Goal: Task Accomplishment & Management: Complete application form

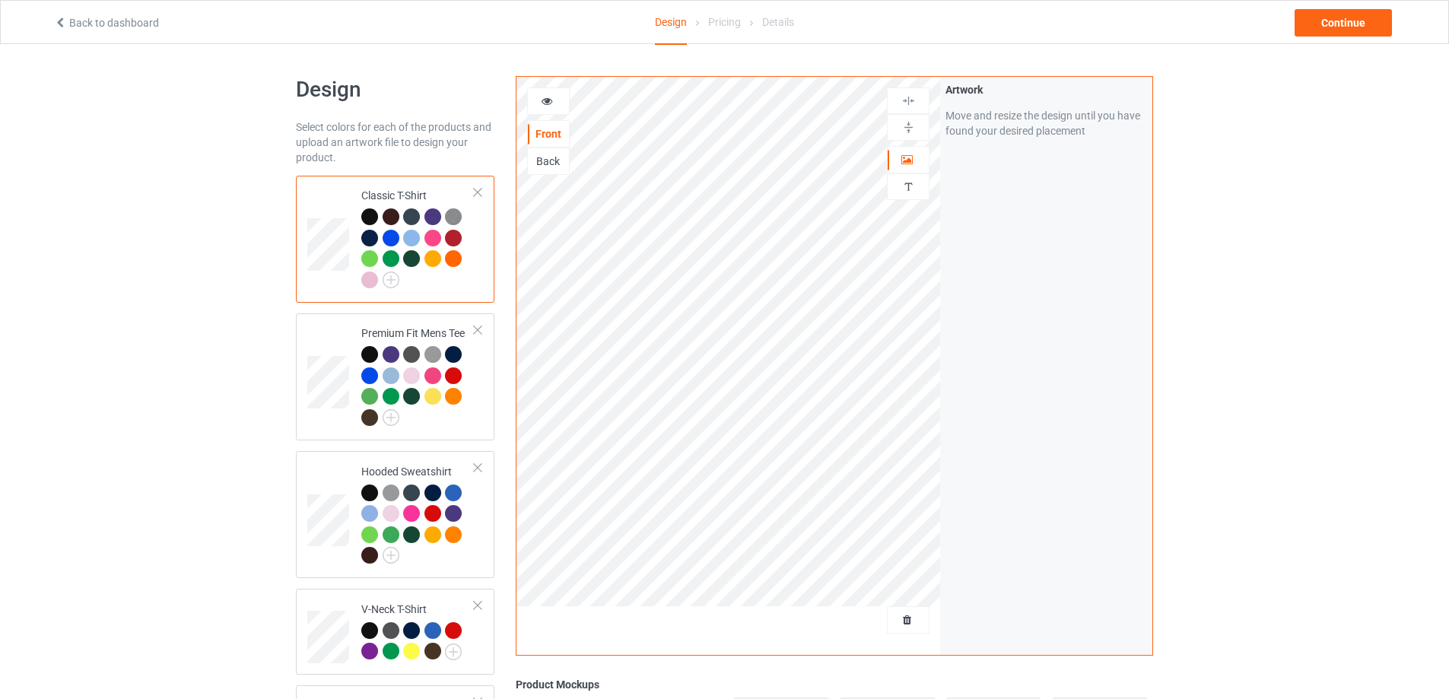
click at [431, 240] on div at bounding box center [433, 238] width 17 height 17
click at [545, 104] on icon at bounding box center [547, 99] width 13 height 11
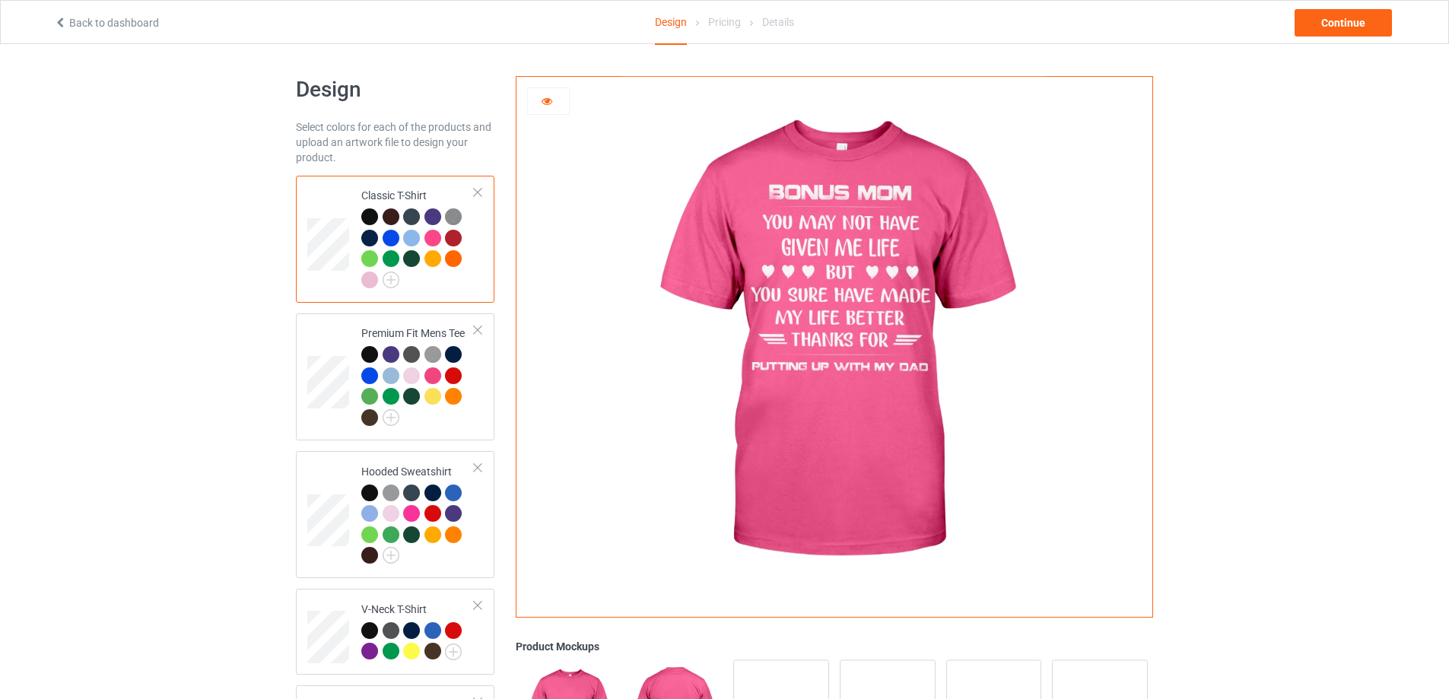
click at [368, 278] on div at bounding box center [369, 280] width 17 height 17
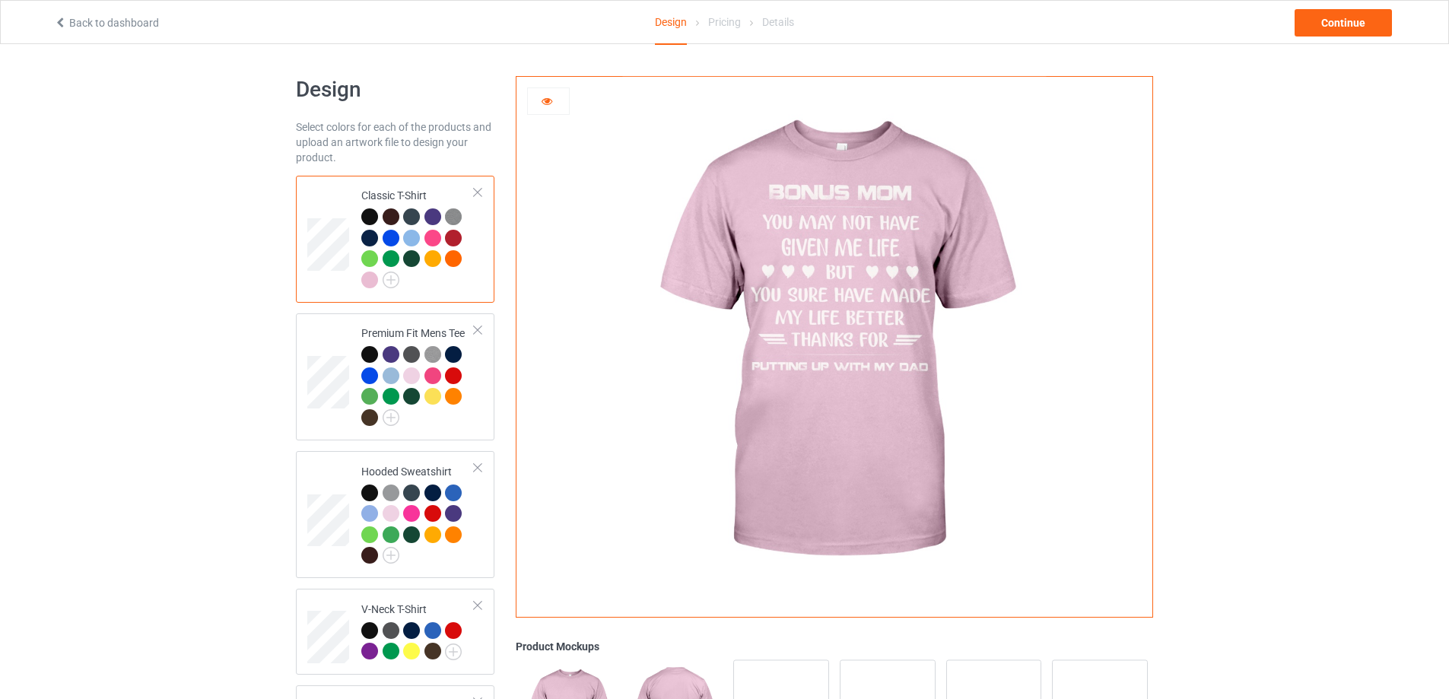
click at [454, 218] on img at bounding box center [453, 216] width 17 height 17
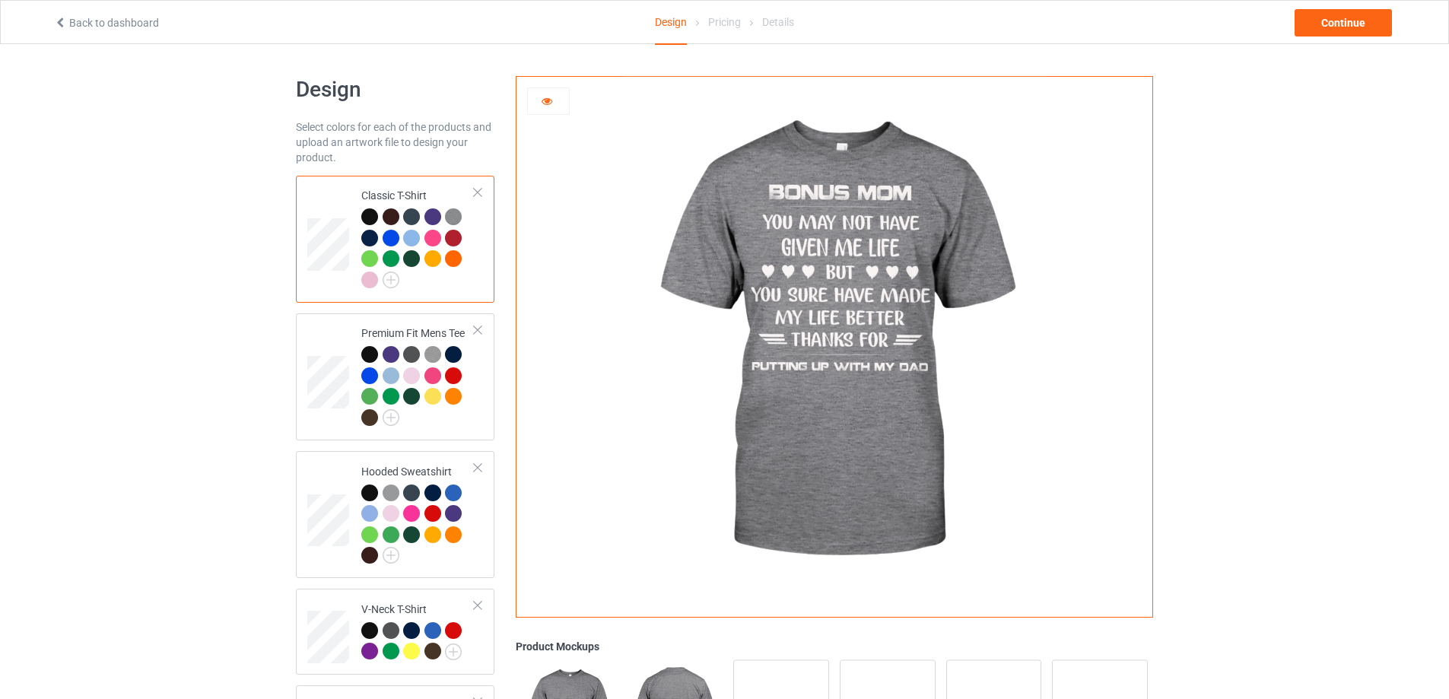
click at [372, 258] on div at bounding box center [369, 258] width 17 height 17
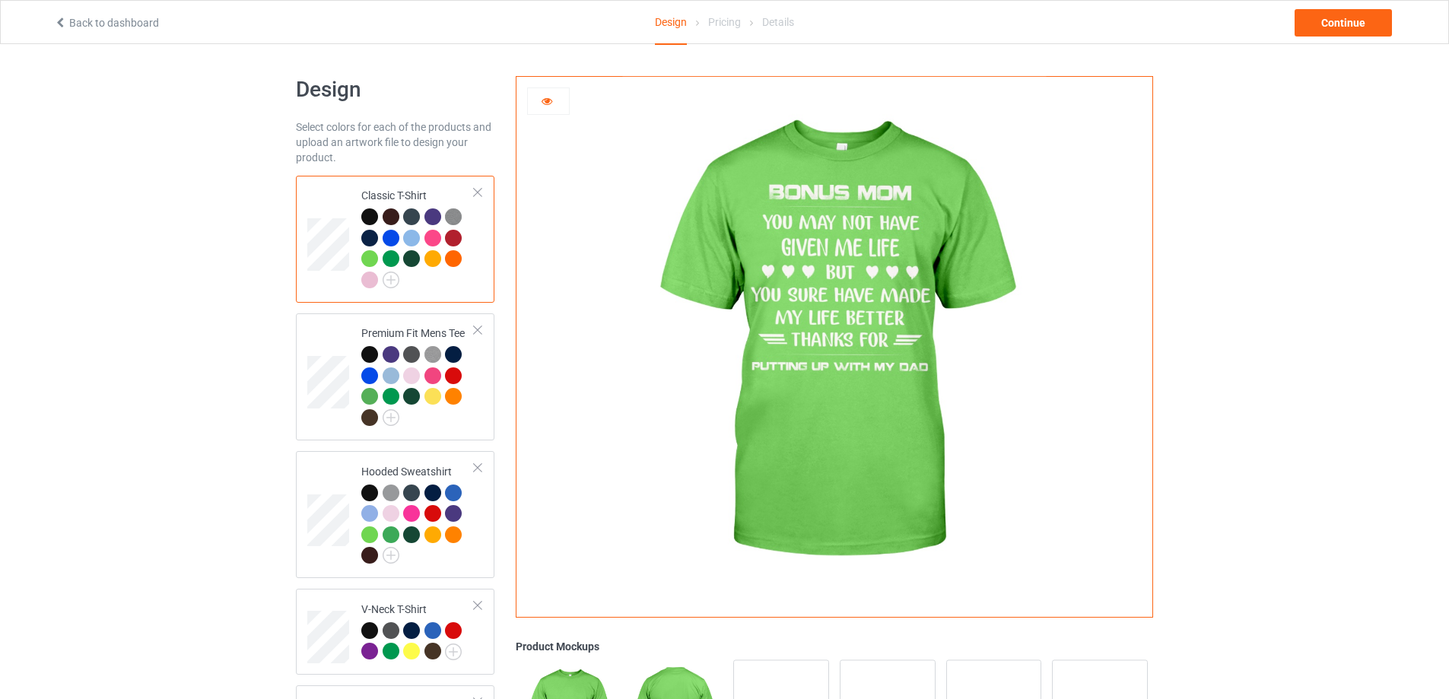
click at [411, 238] on div at bounding box center [411, 238] width 17 height 17
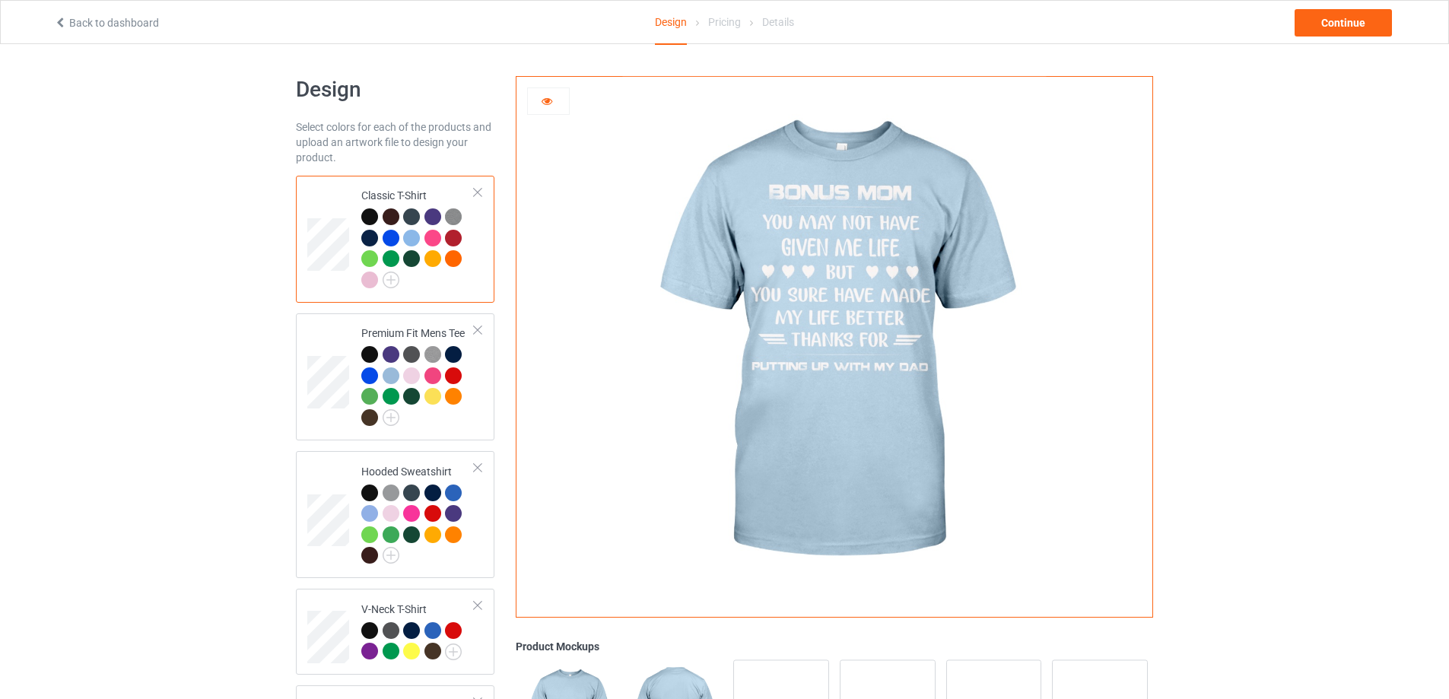
click at [365, 220] on div at bounding box center [369, 216] width 17 height 17
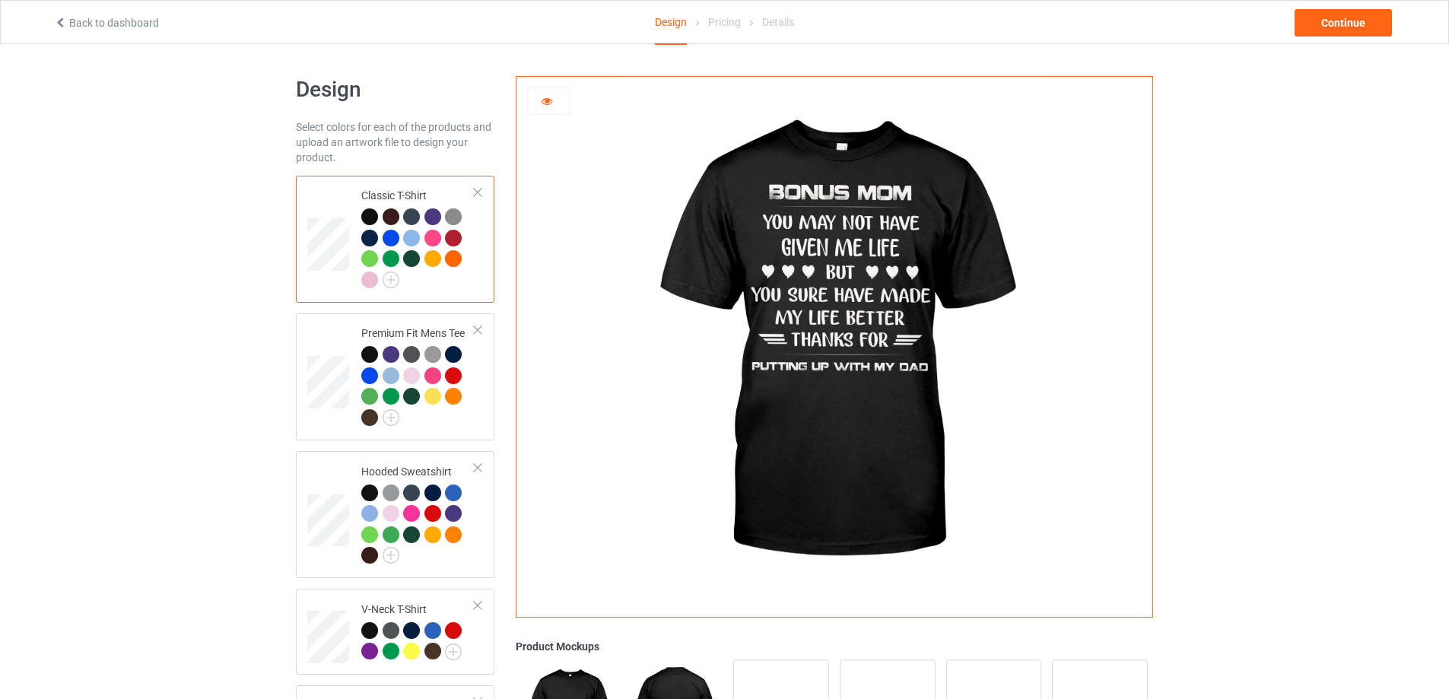
click at [824, 237] on img at bounding box center [834, 342] width 424 height 530
click at [551, 104] on icon at bounding box center [547, 99] width 13 height 11
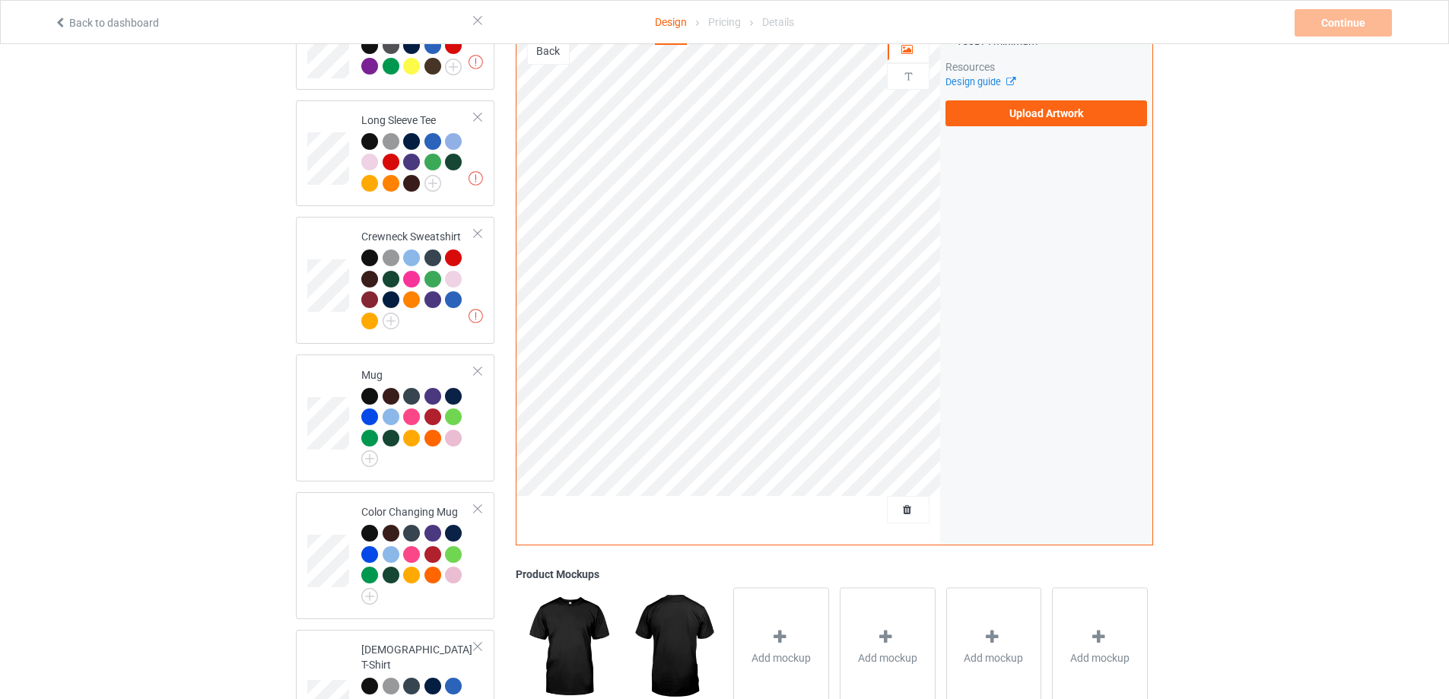
scroll to position [753, 0]
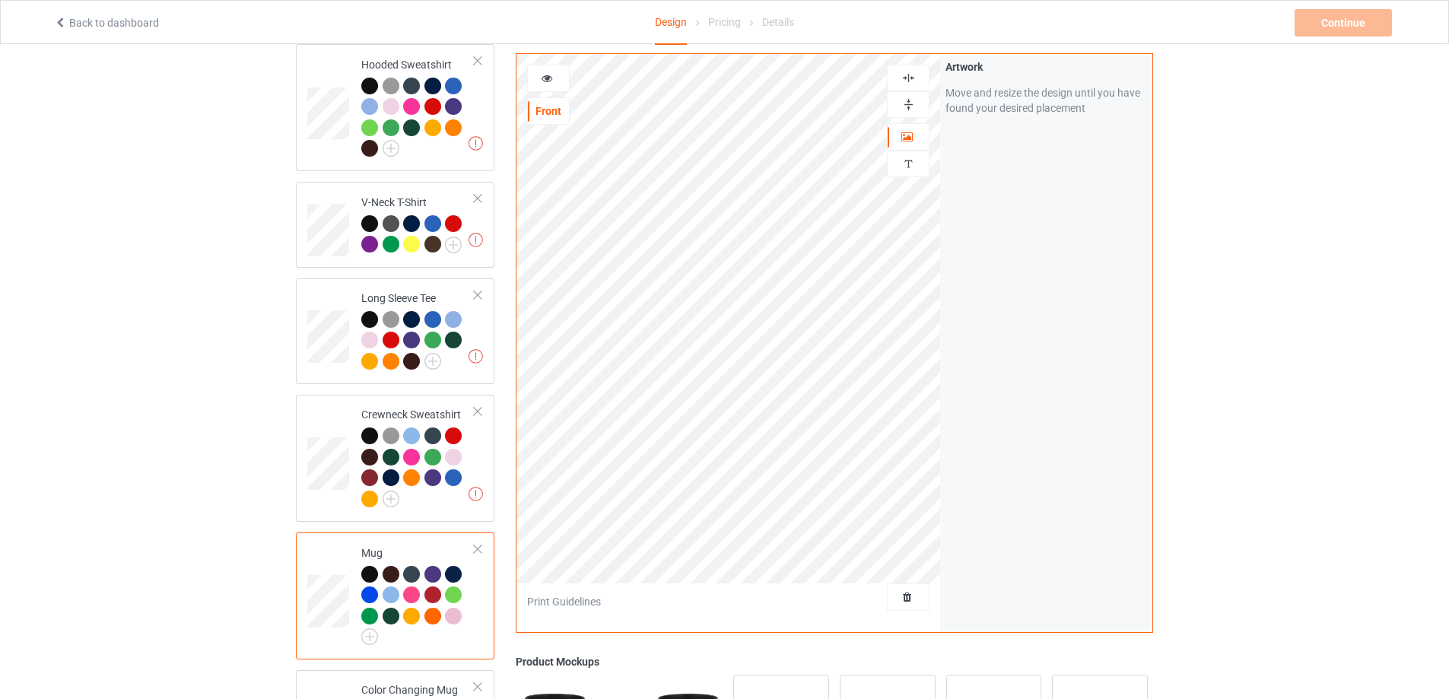
scroll to position [373, 0]
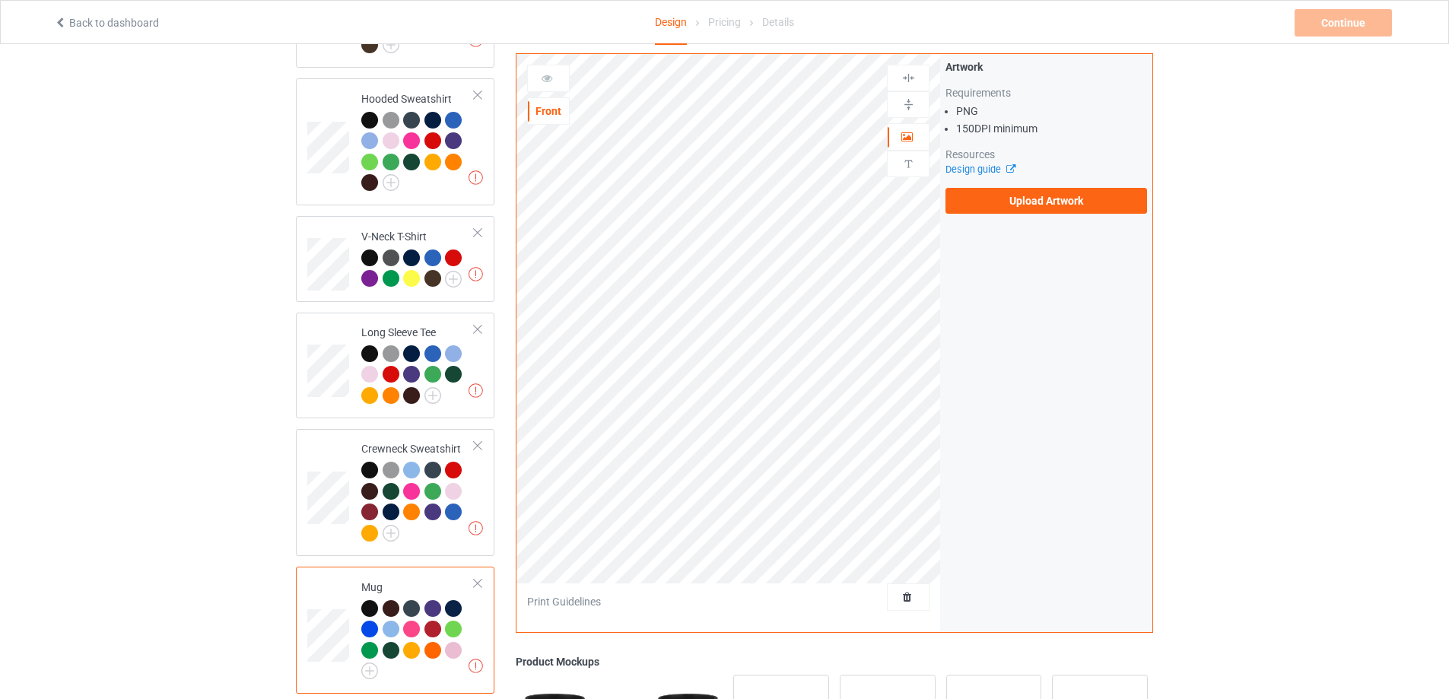
click at [475, 589] on div at bounding box center [478, 583] width 11 height 11
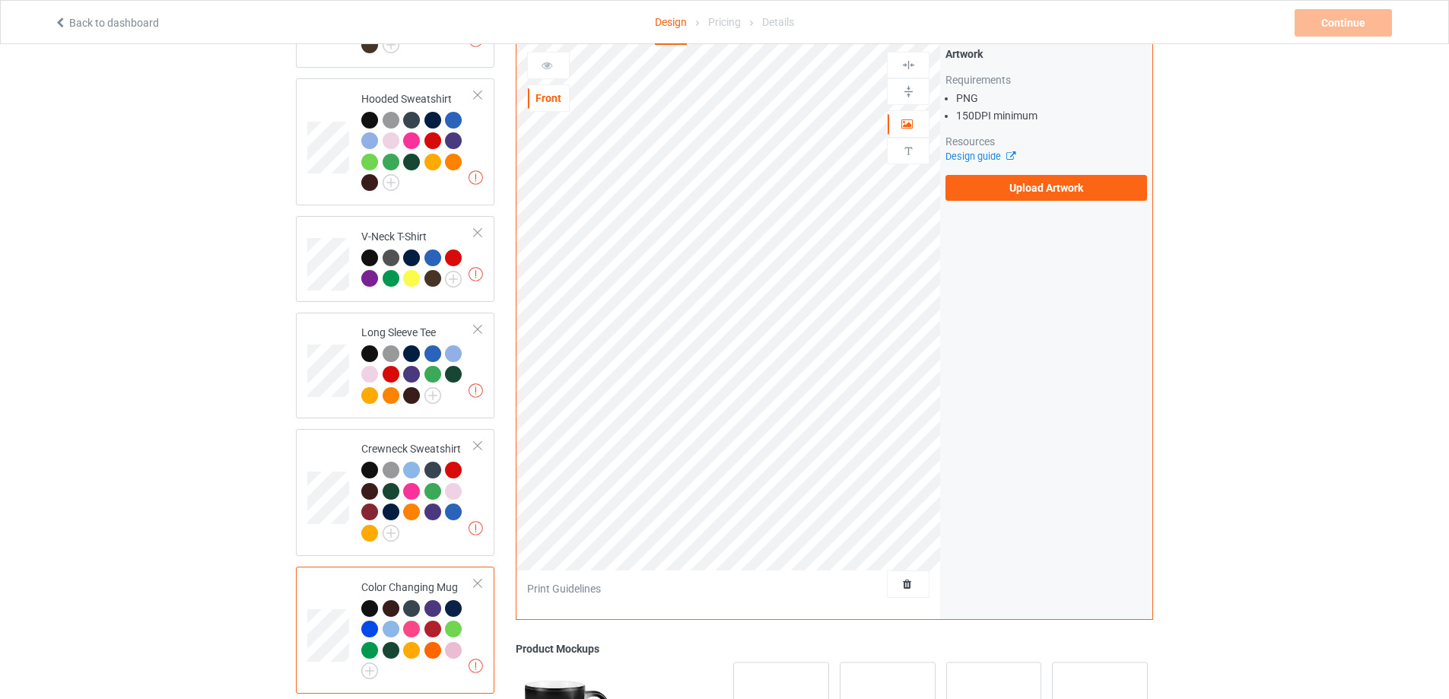
click at [475, 589] on div at bounding box center [478, 583] width 11 height 11
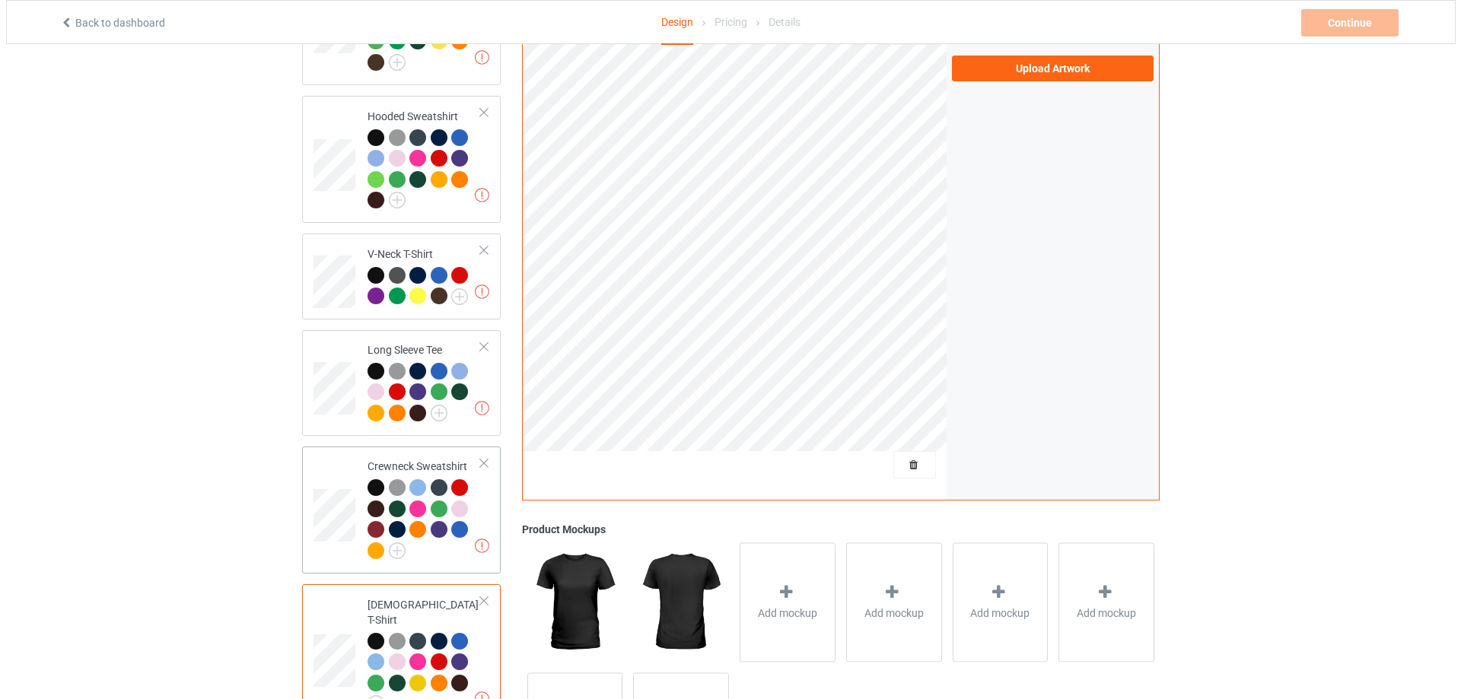
scroll to position [476, 0]
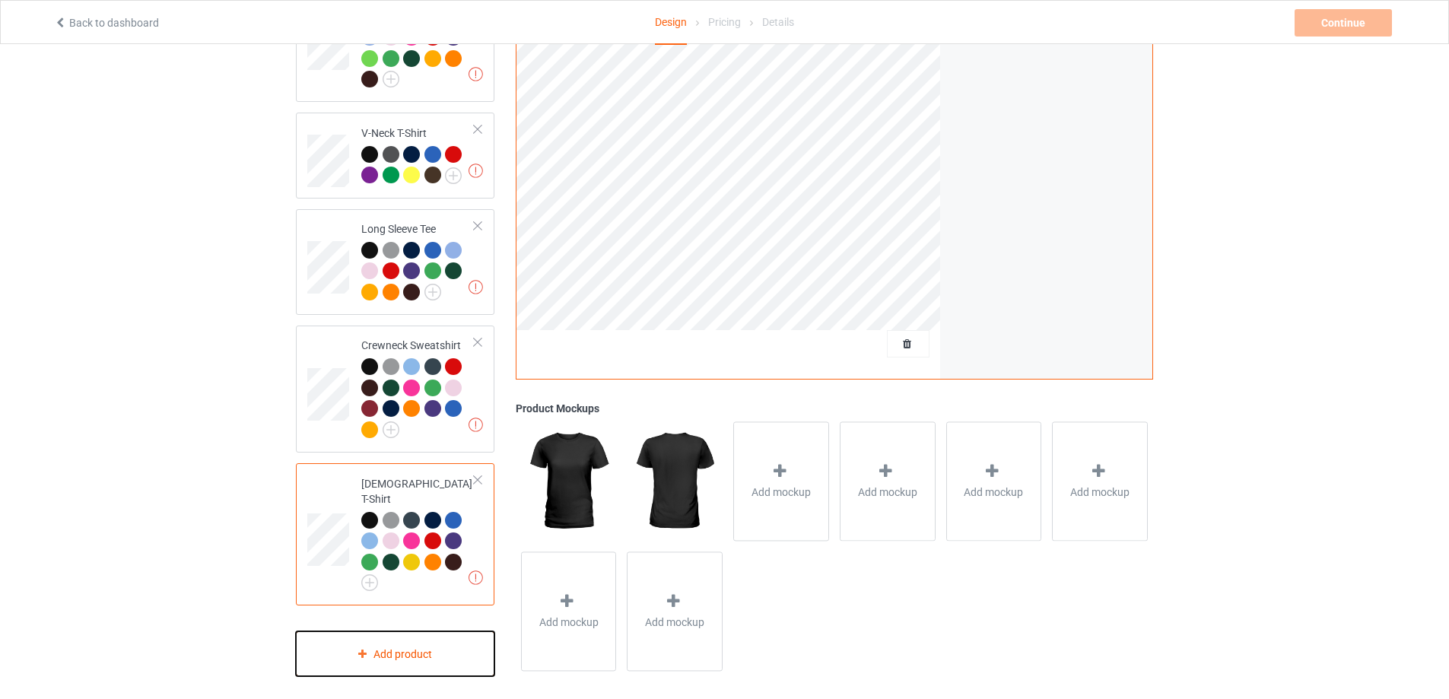
click at [422, 636] on div "Add product" at bounding box center [395, 654] width 199 height 45
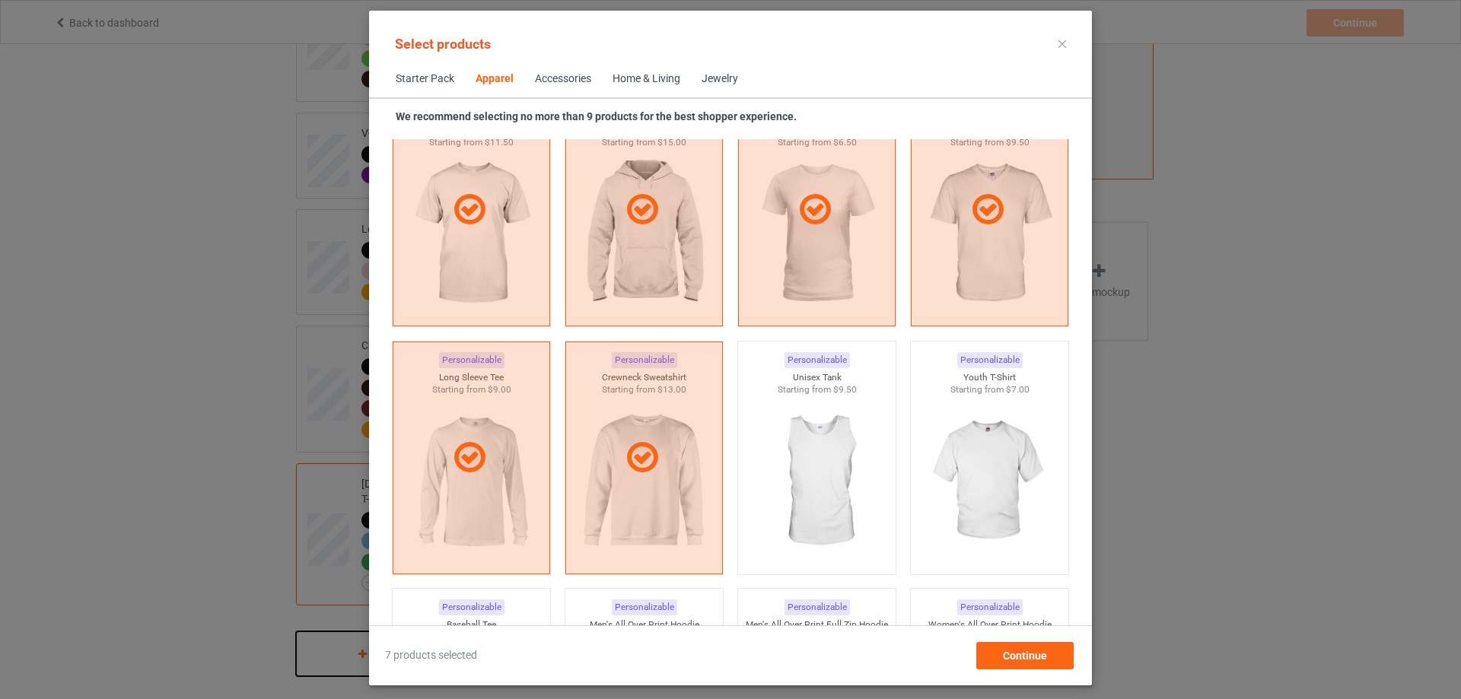
scroll to position [947, 0]
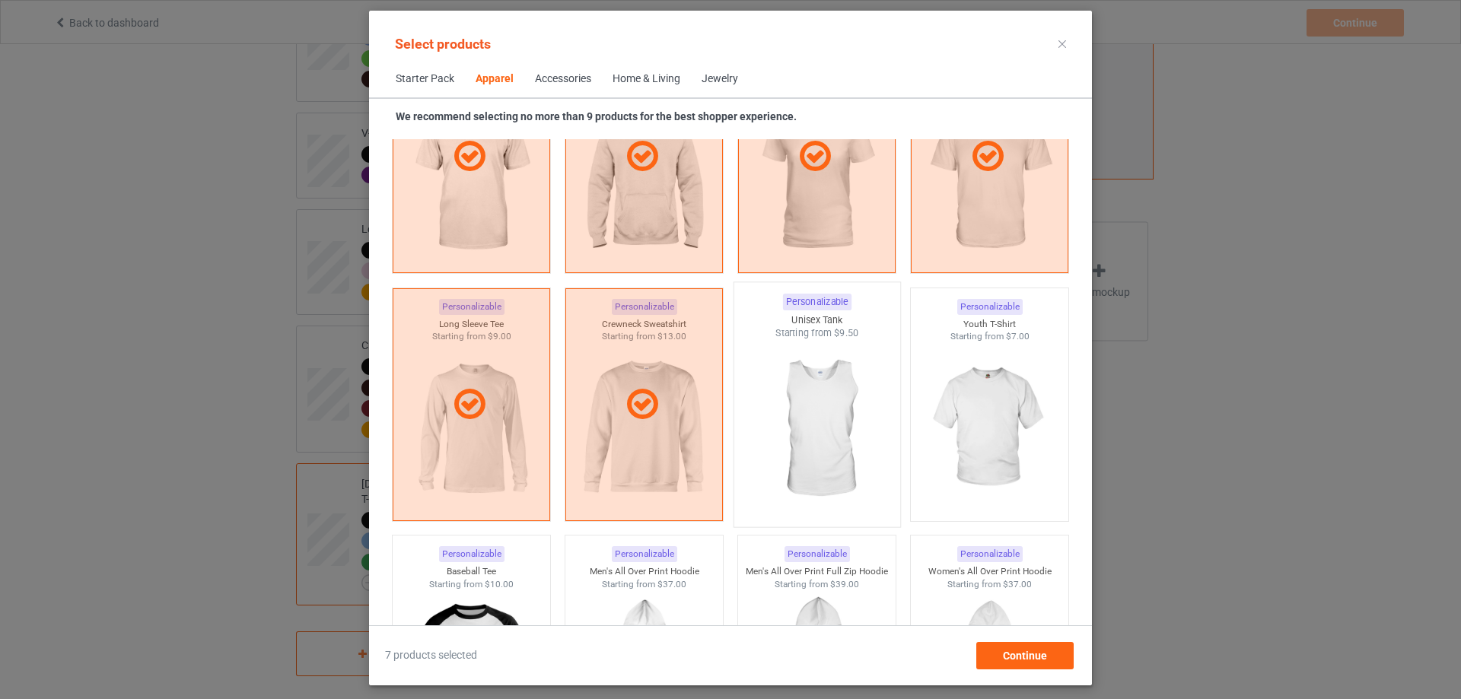
click at [797, 405] on img at bounding box center [816, 429] width 143 height 179
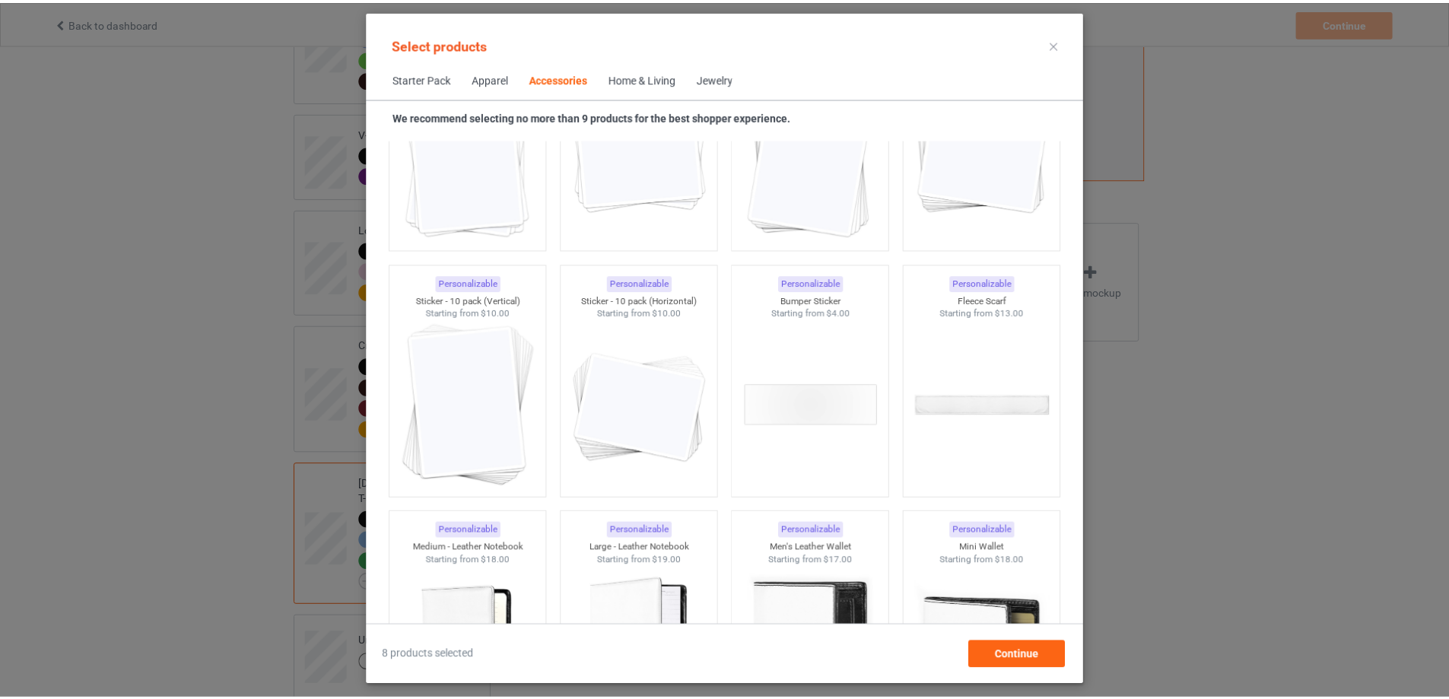
scroll to position [6020, 0]
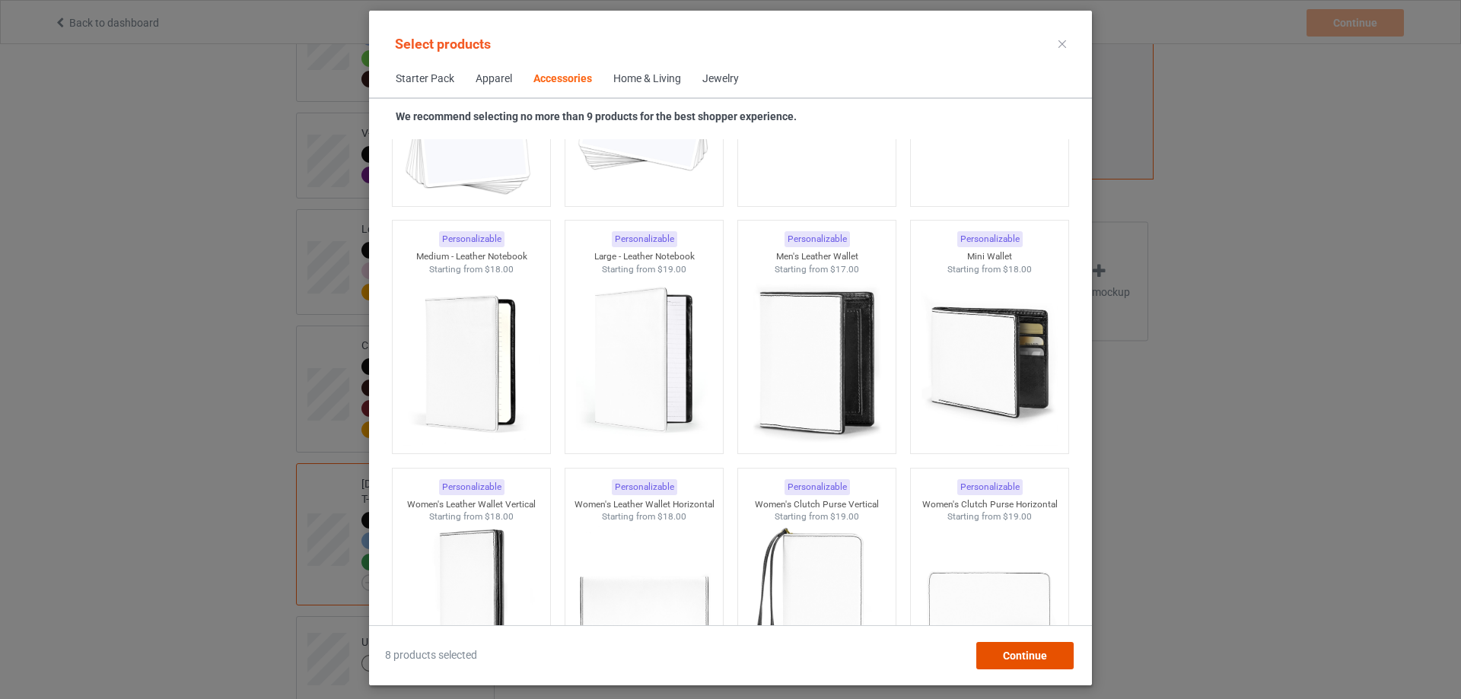
click at [1045, 662] on div "Continue" at bounding box center [1024, 655] width 97 height 27
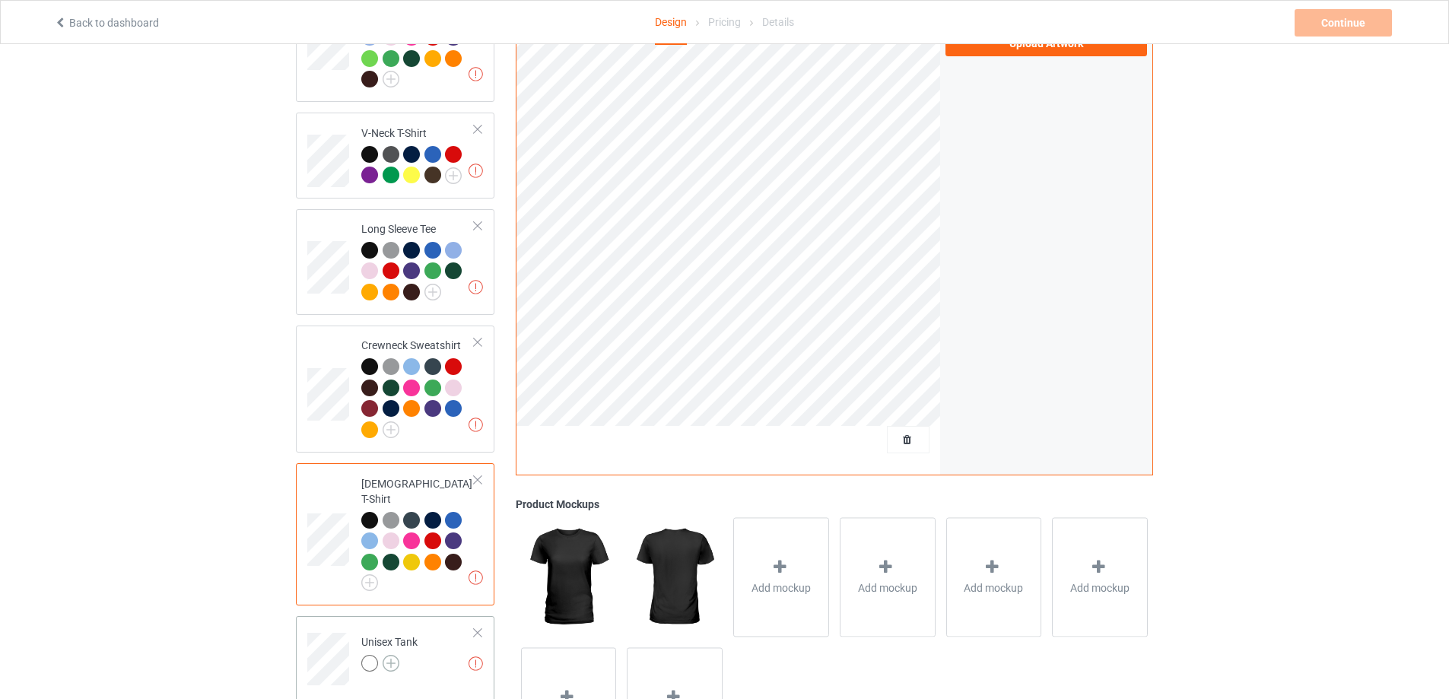
click at [394, 655] on img at bounding box center [391, 663] width 17 height 17
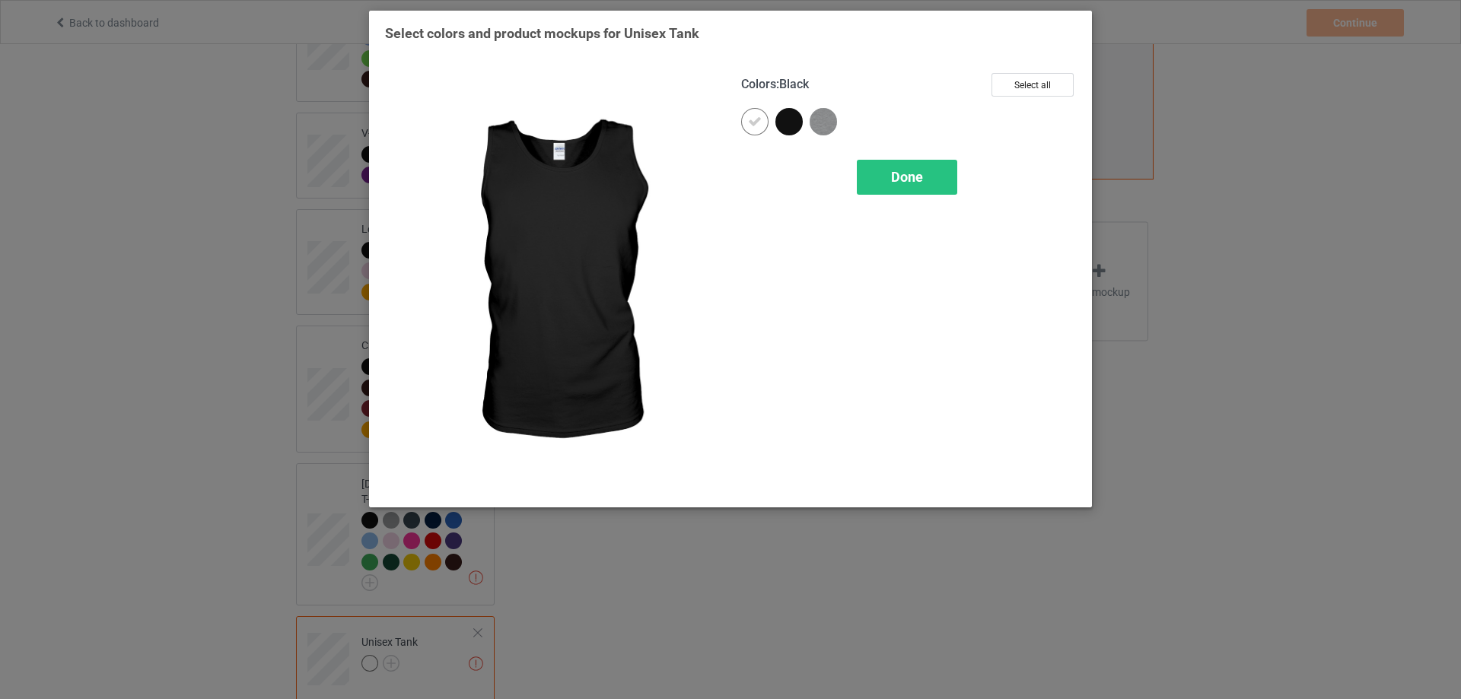
click at [792, 126] on div at bounding box center [788, 121] width 27 height 27
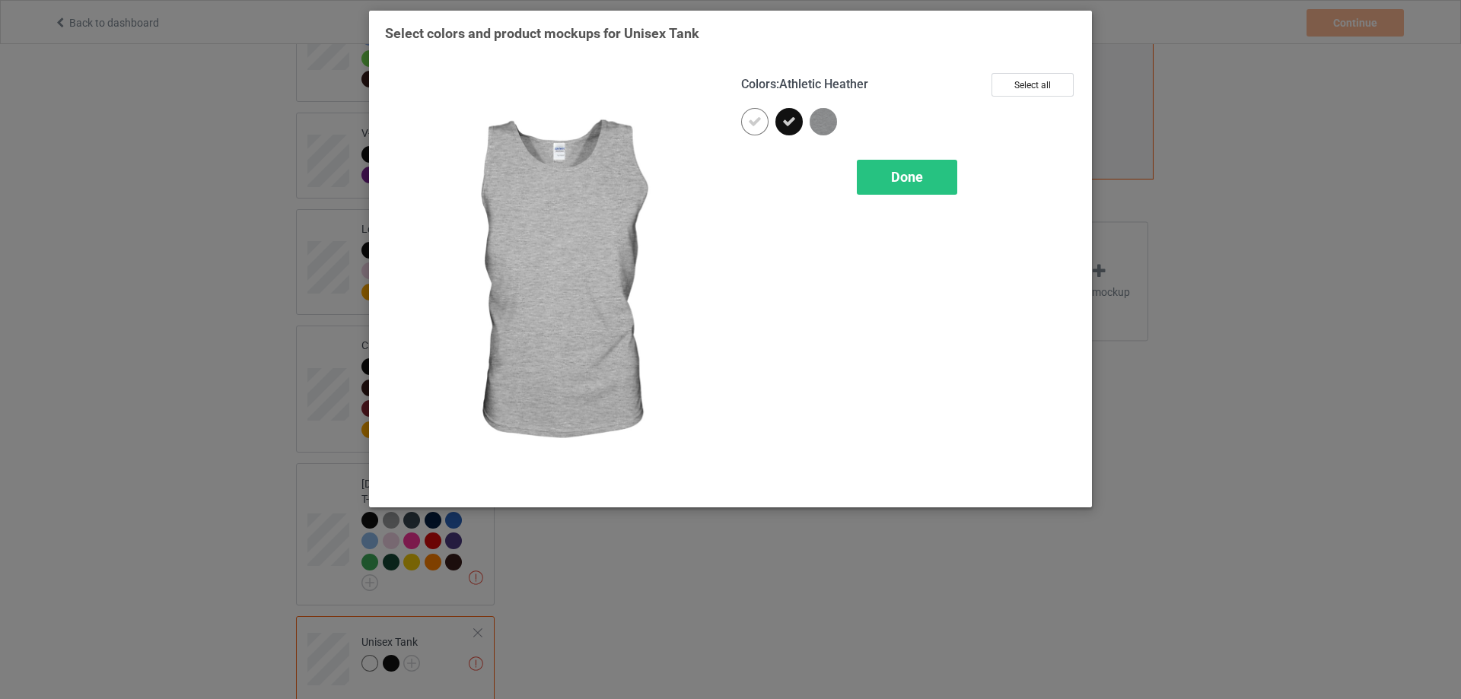
click at [818, 126] on img at bounding box center [823, 121] width 27 height 27
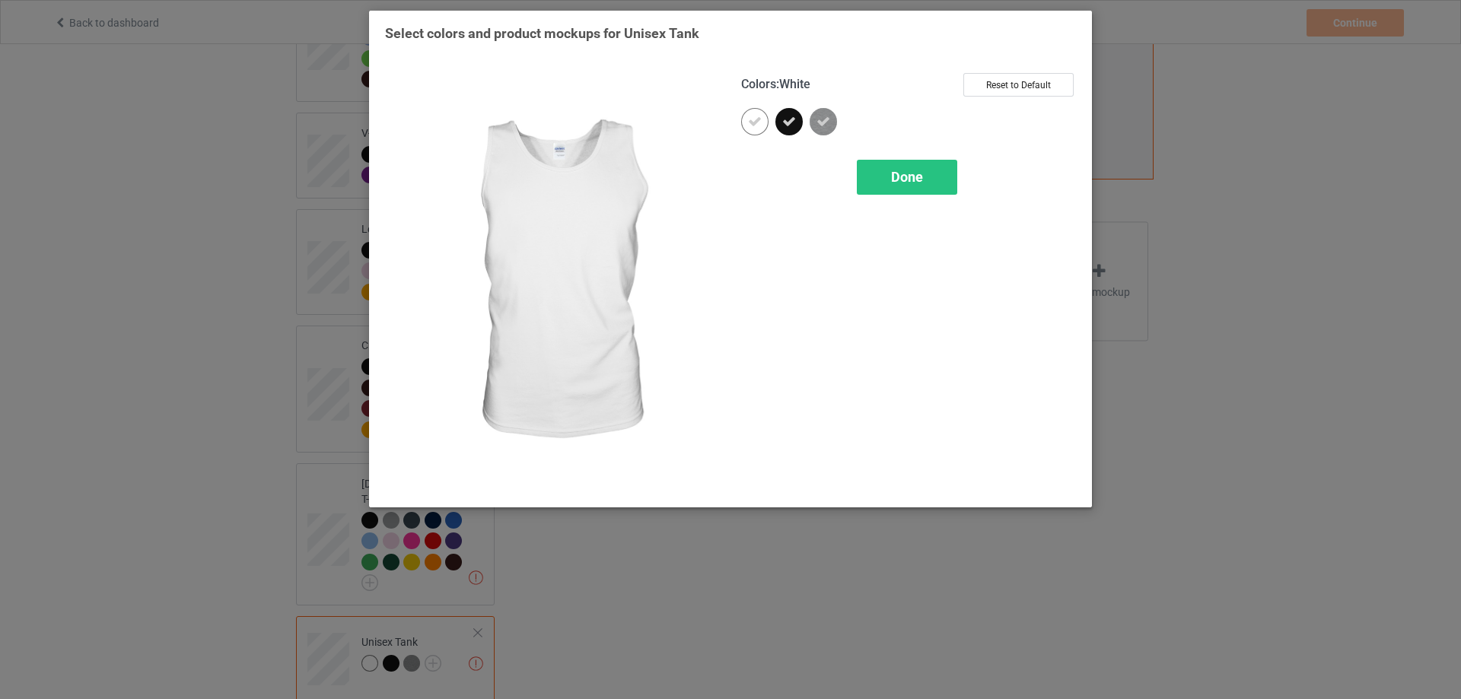
click at [756, 126] on icon at bounding box center [755, 122] width 14 height 14
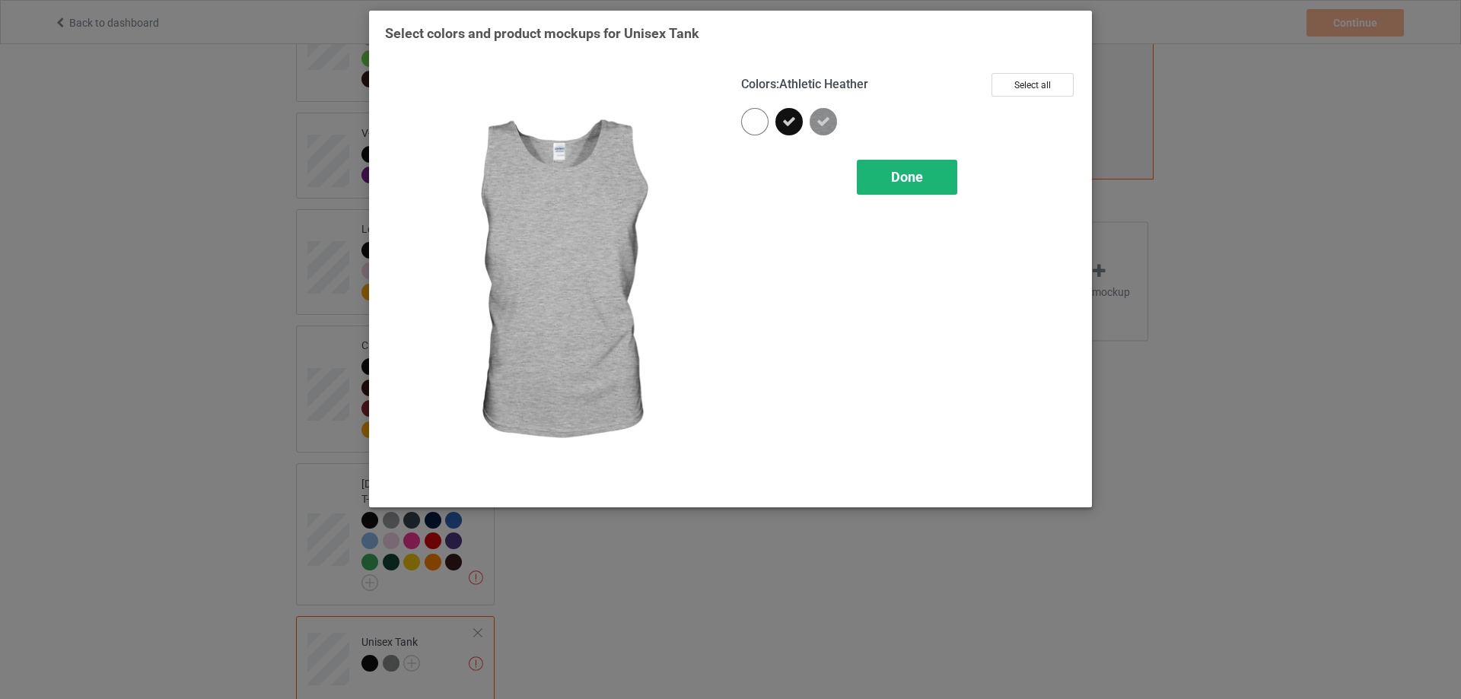
click at [894, 167] on div "Done" at bounding box center [907, 177] width 100 height 35
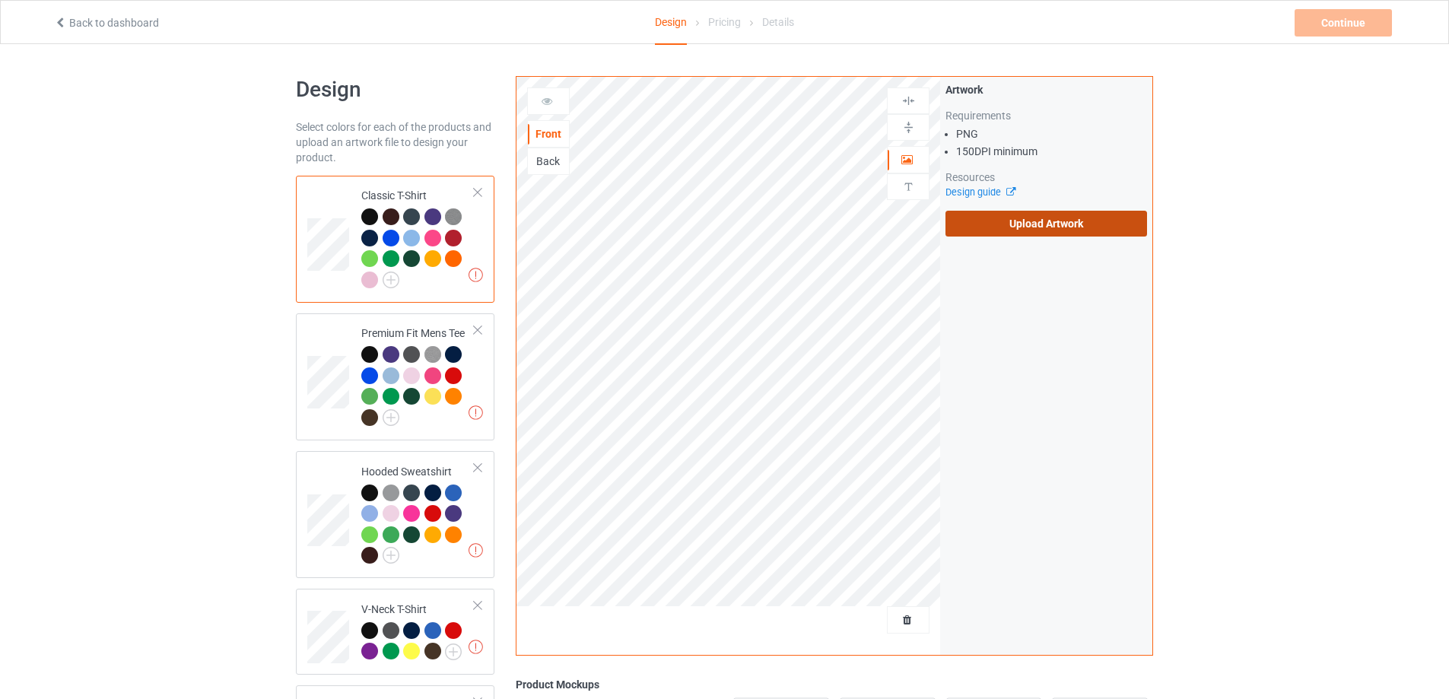
click at [1033, 229] on label "Upload Artwork" at bounding box center [1047, 224] width 202 height 26
click at [0, 0] on input "Upload Artwork" at bounding box center [0, 0] width 0 height 0
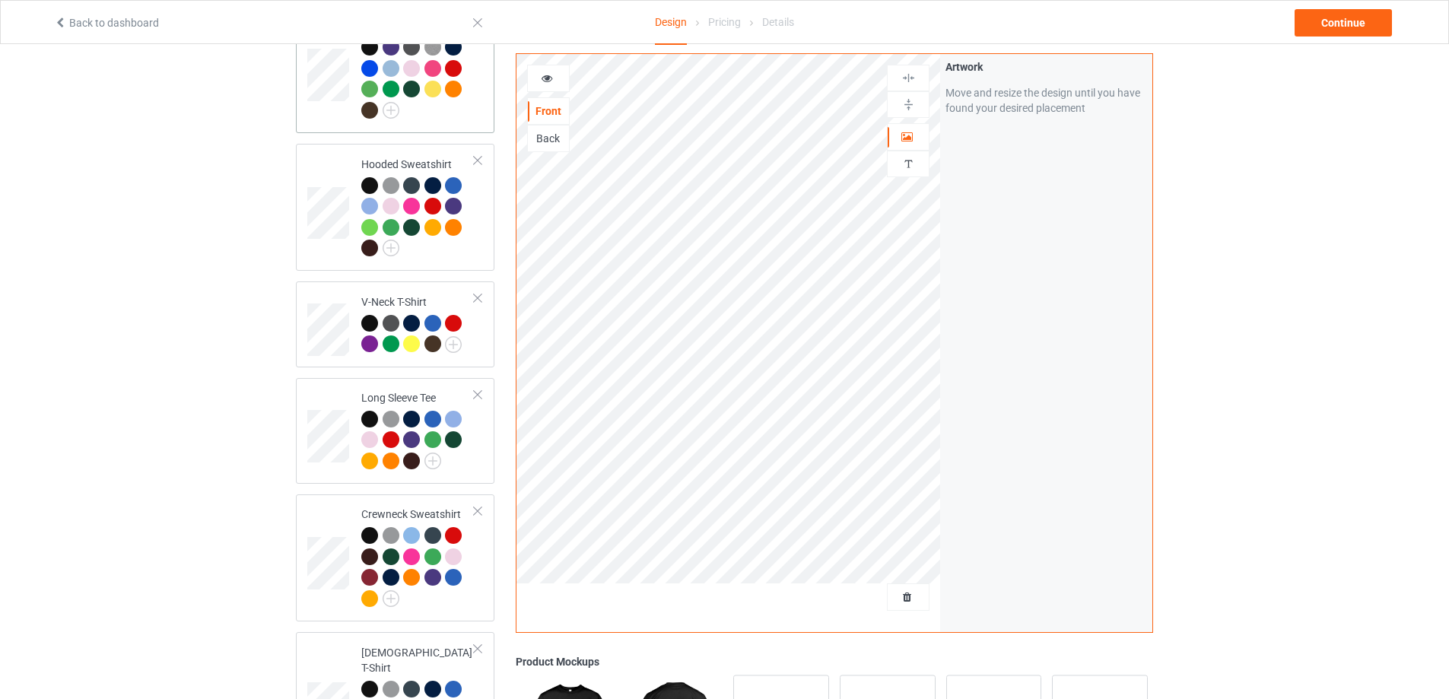
scroll to position [65, 0]
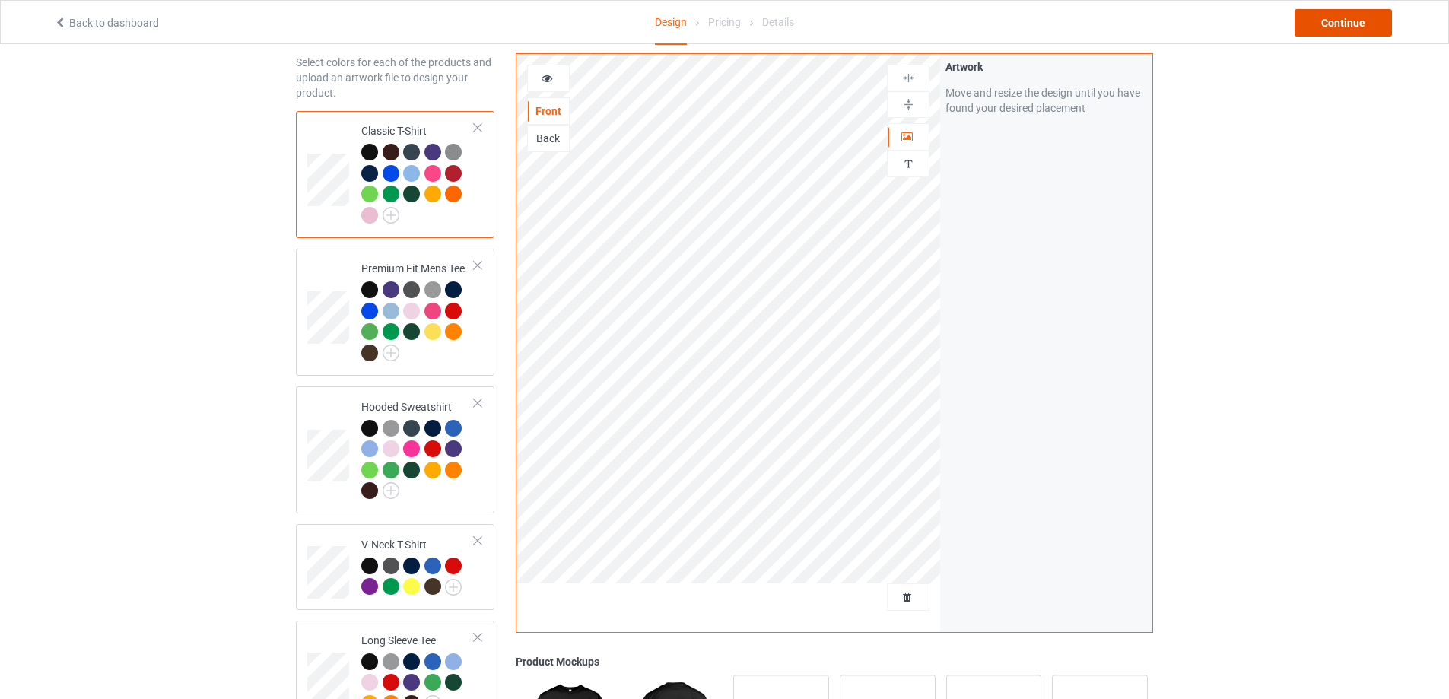
click at [1368, 16] on div "Continue" at bounding box center [1343, 22] width 97 height 27
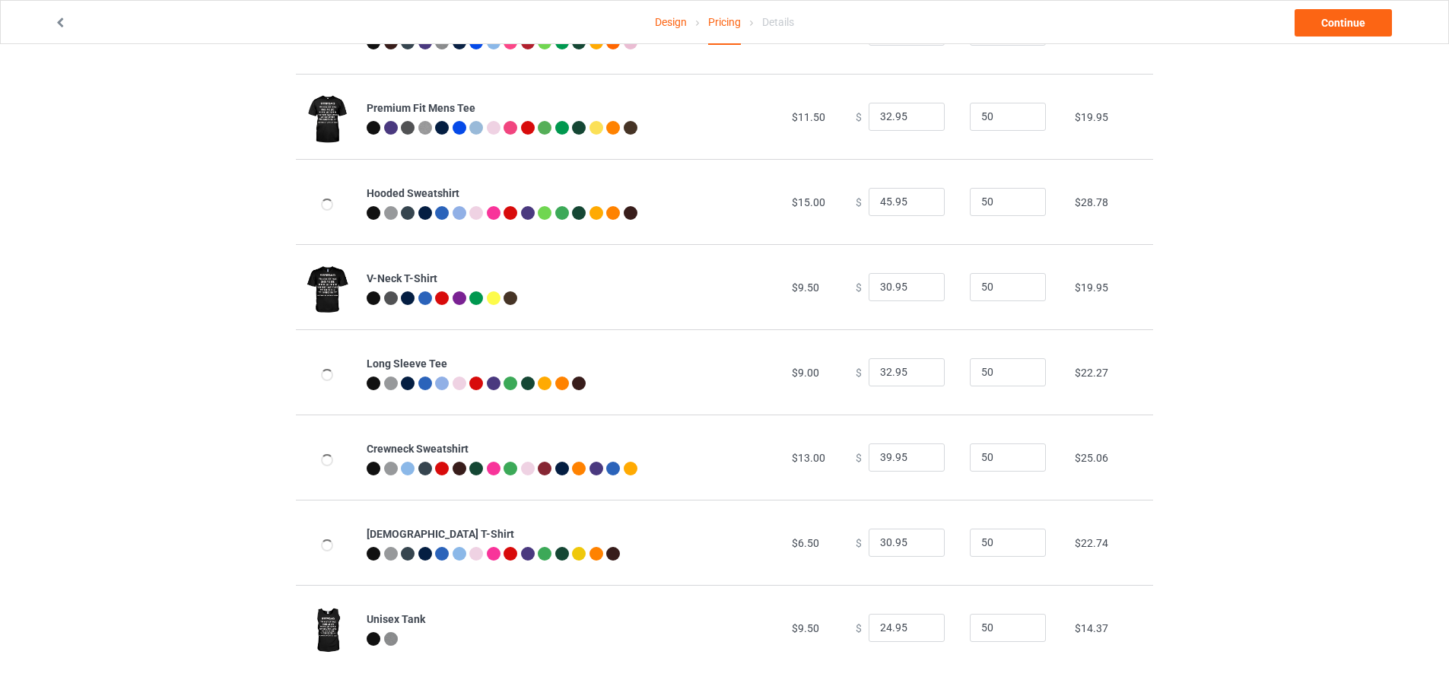
scroll to position [165, 0]
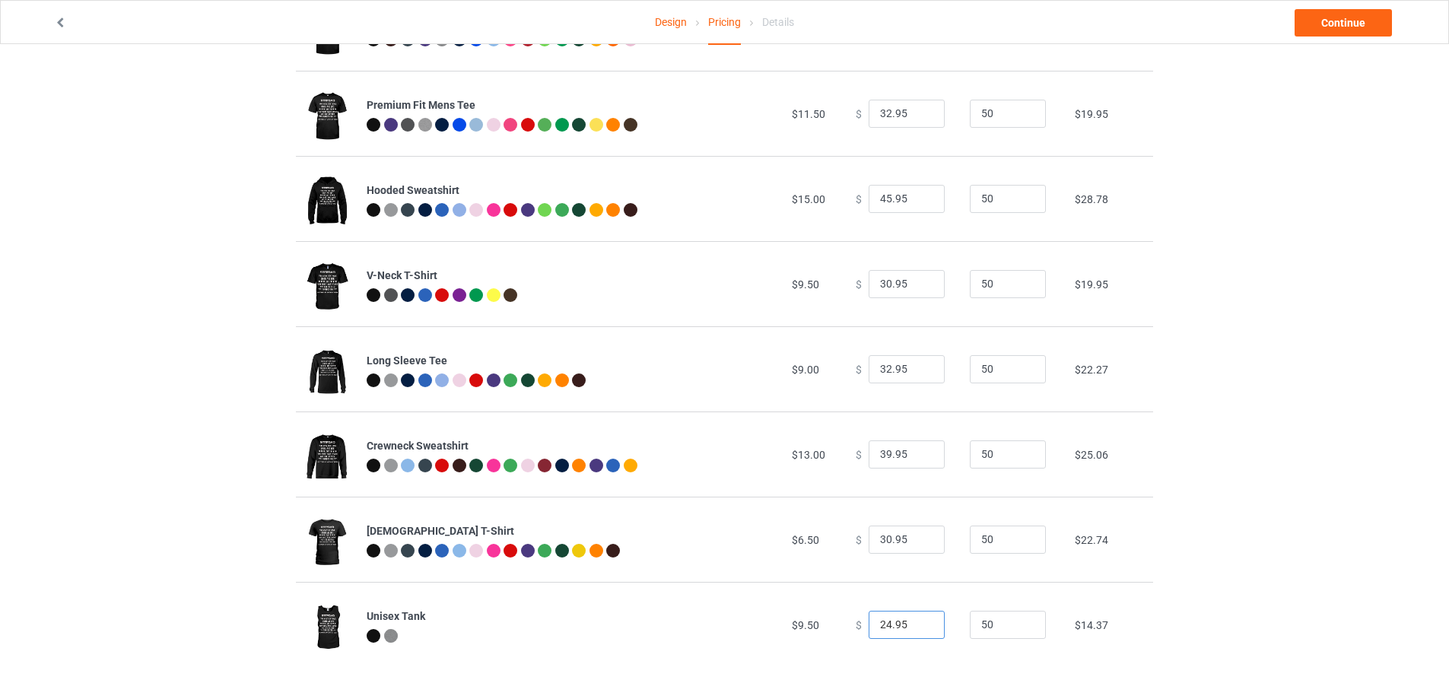
drag, startPoint x: 883, startPoint y: 624, endPoint x: 851, endPoint y: 624, distance: 32.7
click at [856, 624] on div "$ 24.95" at bounding box center [904, 625] width 97 height 29
type input "30.95"
click at [884, 199] on input "45.95" at bounding box center [907, 199] width 76 height 29
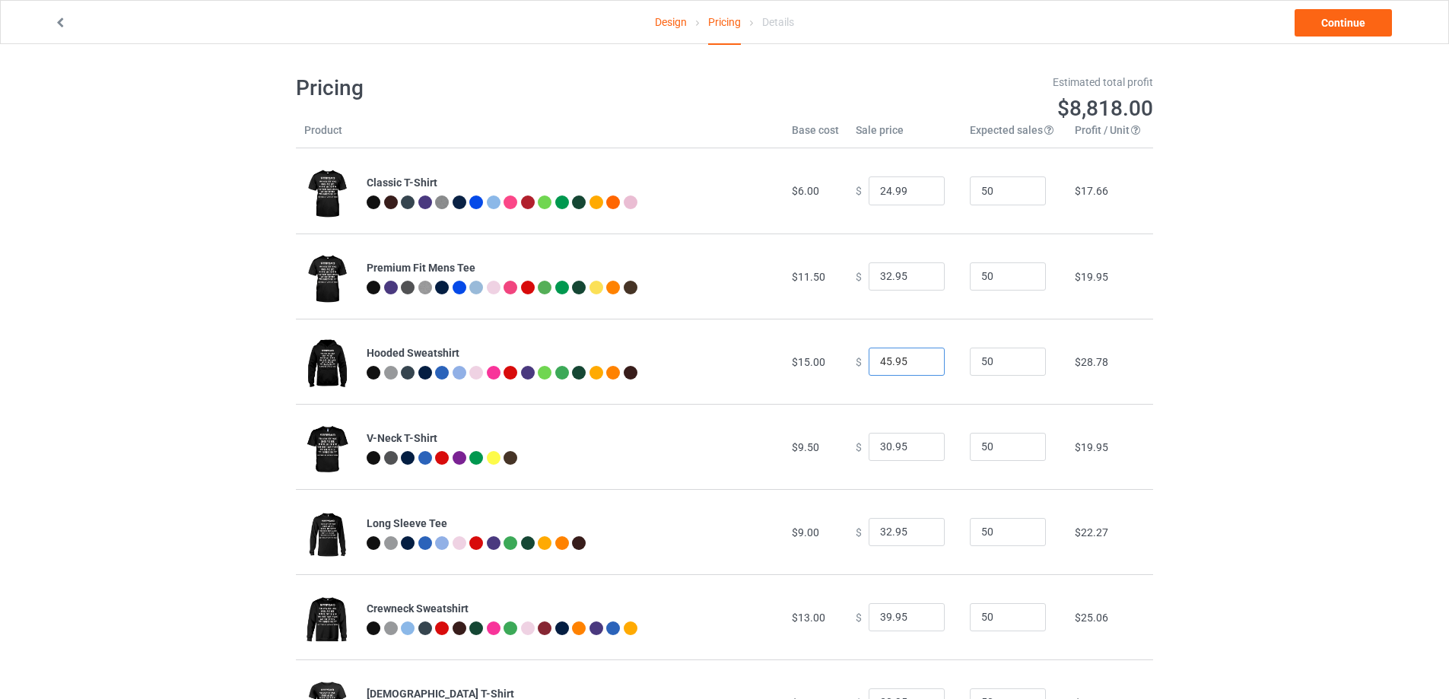
scroll to position [0, 0]
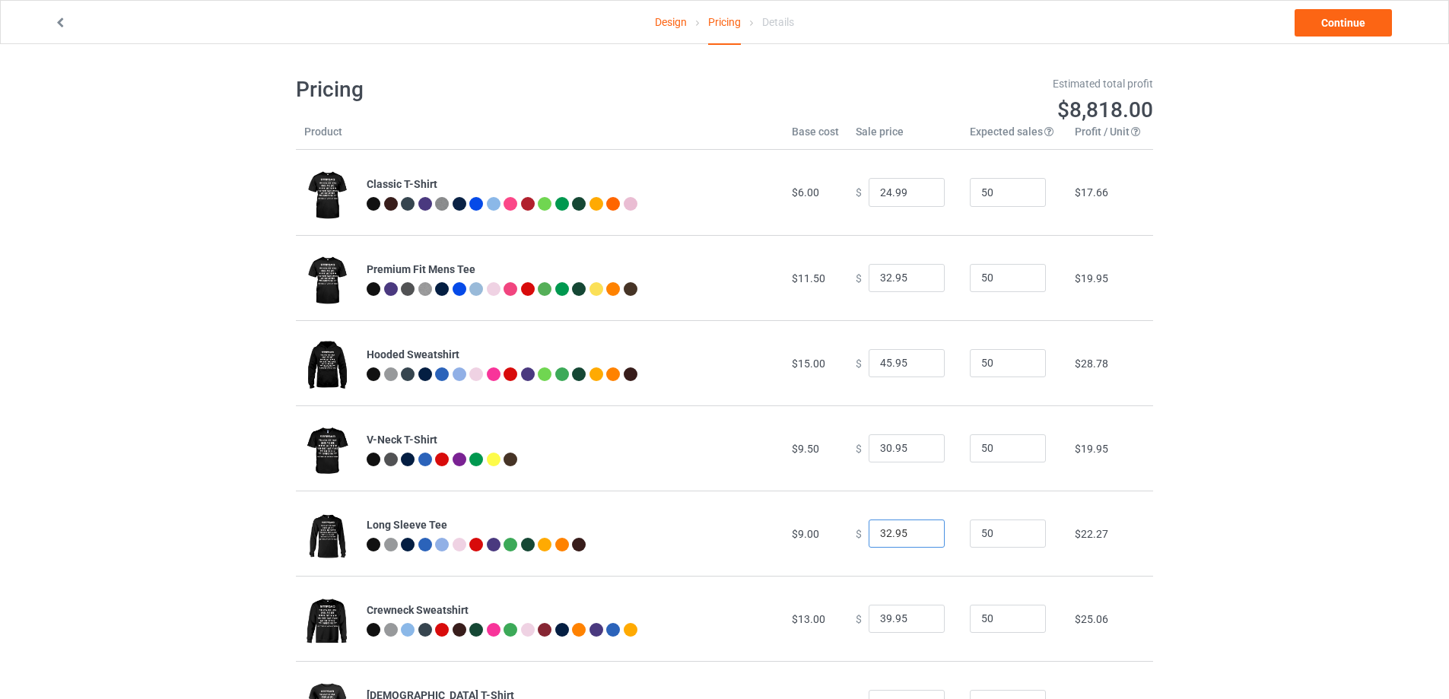
click at [883, 530] on input "32.95" at bounding box center [907, 534] width 76 height 29
type input "34.95"
click at [1349, 27] on link "Continue" at bounding box center [1343, 22] width 97 height 27
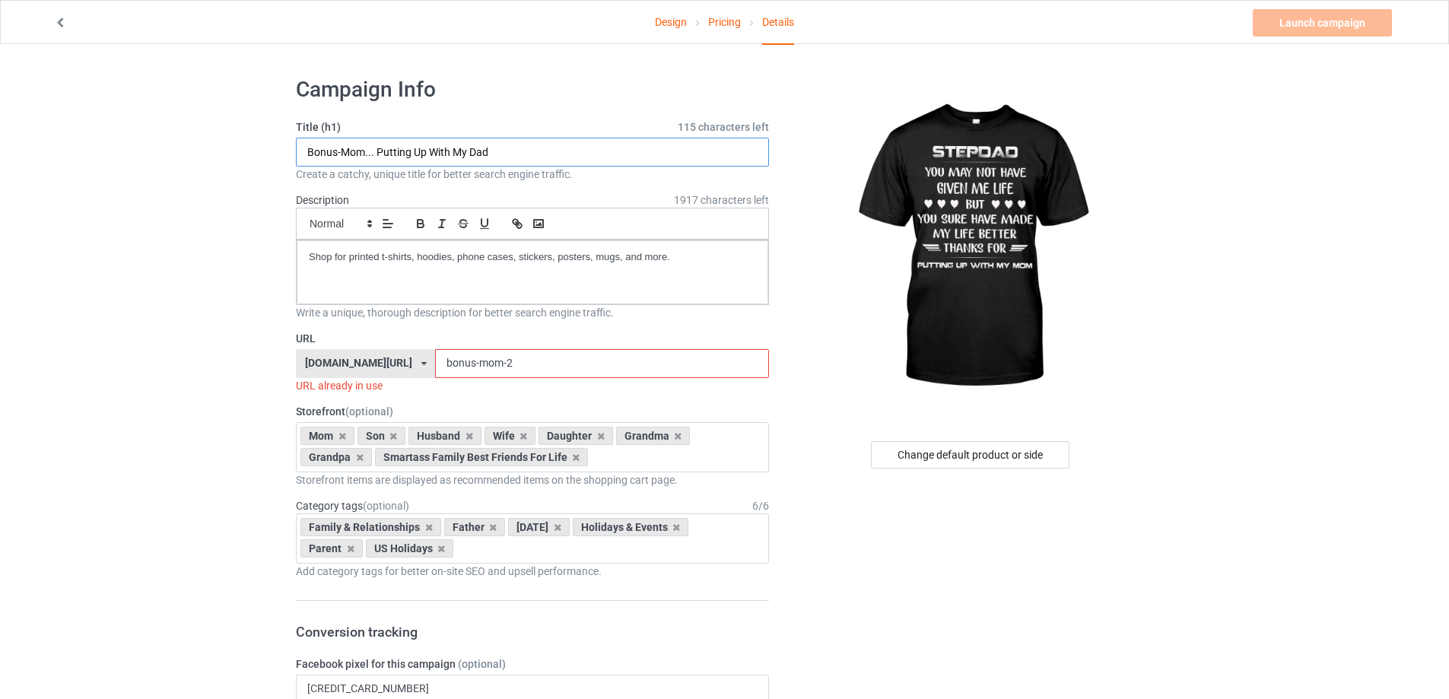
drag, startPoint x: 362, startPoint y: 151, endPoint x: 304, endPoint y: 151, distance: 57.8
click at [304, 151] on input "Bonus-Mom... Putting Up With My Dad" at bounding box center [532, 152] width 473 height 29
drag, startPoint x: 475, startPoint y: 147, endPoint x: 453, endPoint y: 155, distance: 23.6
click at [453, 155] on input "Stepdad... Putting Up With My Dad" at bounding box center [532, 152] width 473 height 29
type input "Stepdad... Putting Up With My Mom"
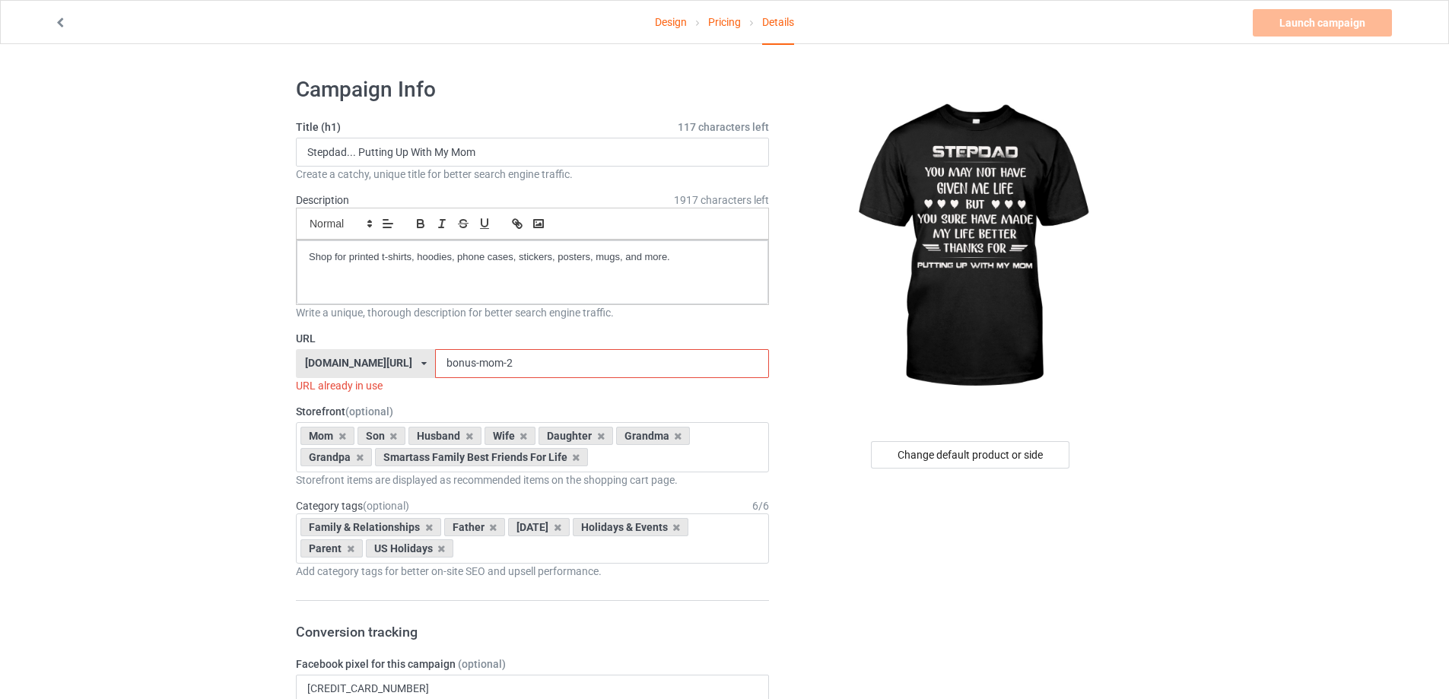
drag, startPoint x: 459, startPoint y: 364, endPoint x: 387, endPoint y: 366, distance: 71.6
click at [387, 366] on div "bmatee.com/ bmatee.com/ vbtee.com/ teechip.com/ 5f8c5c61e767ad6e73745027 5fab95…" at bounding box center [532, 363] width 473 height 29
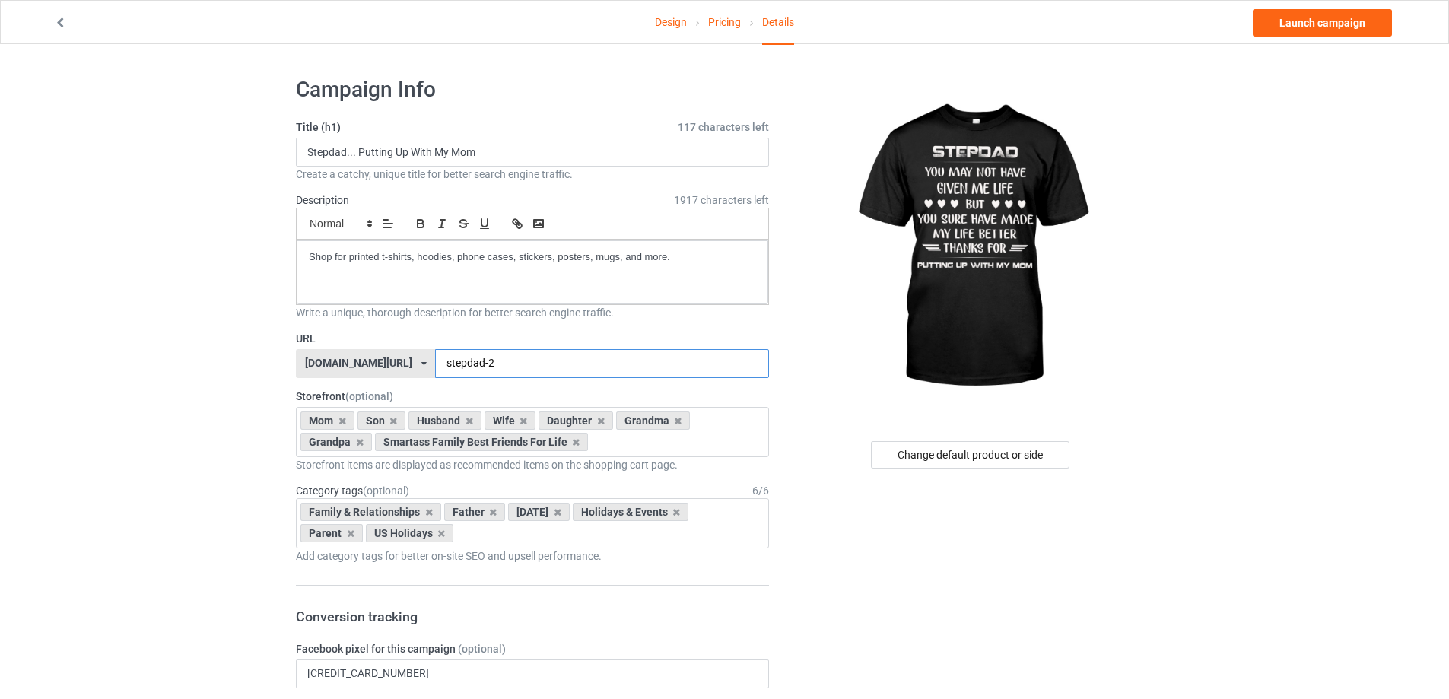
drag, startPoint x: 468, startPoint y: 363, endPoint x: 444, endPoint y: 370, distance: 24.6
click at [444, 370] on input "stepdad-2" at bounding box center [601, 363] width 333 height 29
type input "stepdad-2"
drag, startPoint x: 485, startPoint y: 148, endPoint x: 247, endPoint y: 146, distance: 238.9
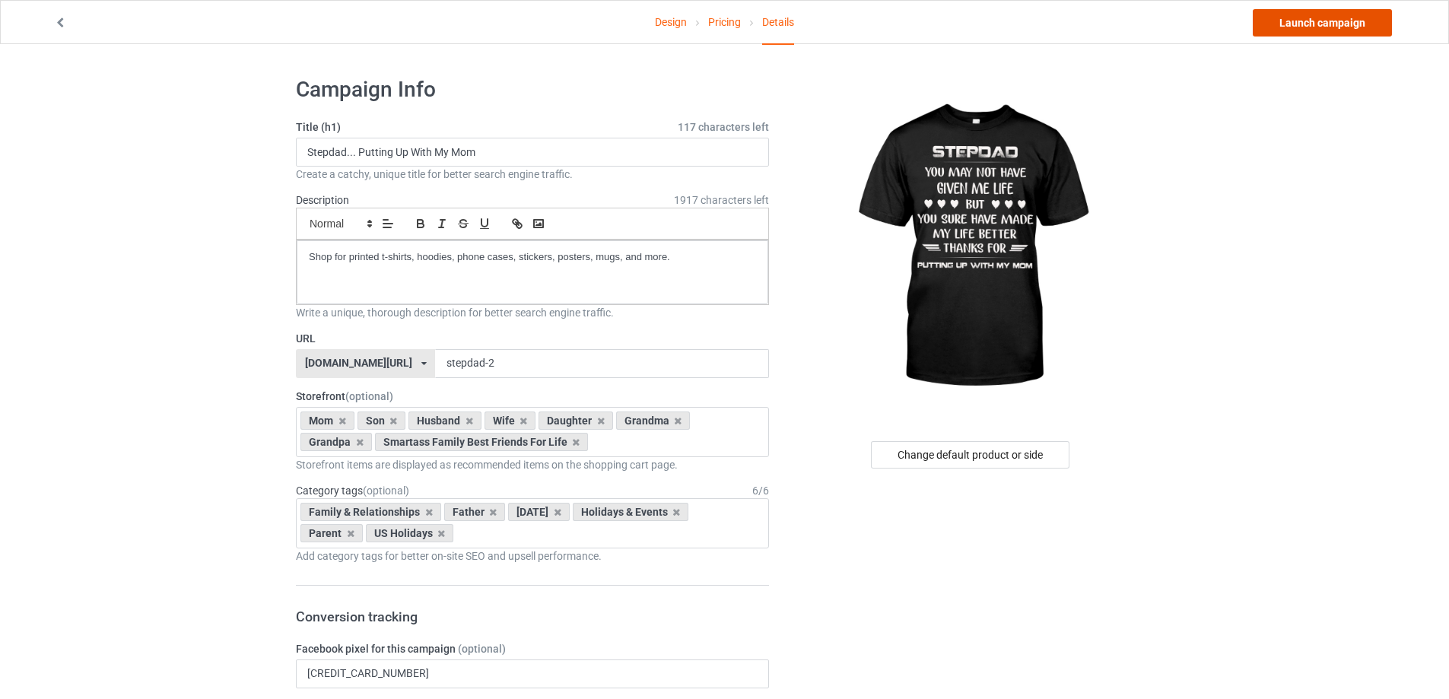
click at [1320, 21] on link "Launch campaign" at bounding box center [1322, 22] width 139 height 27
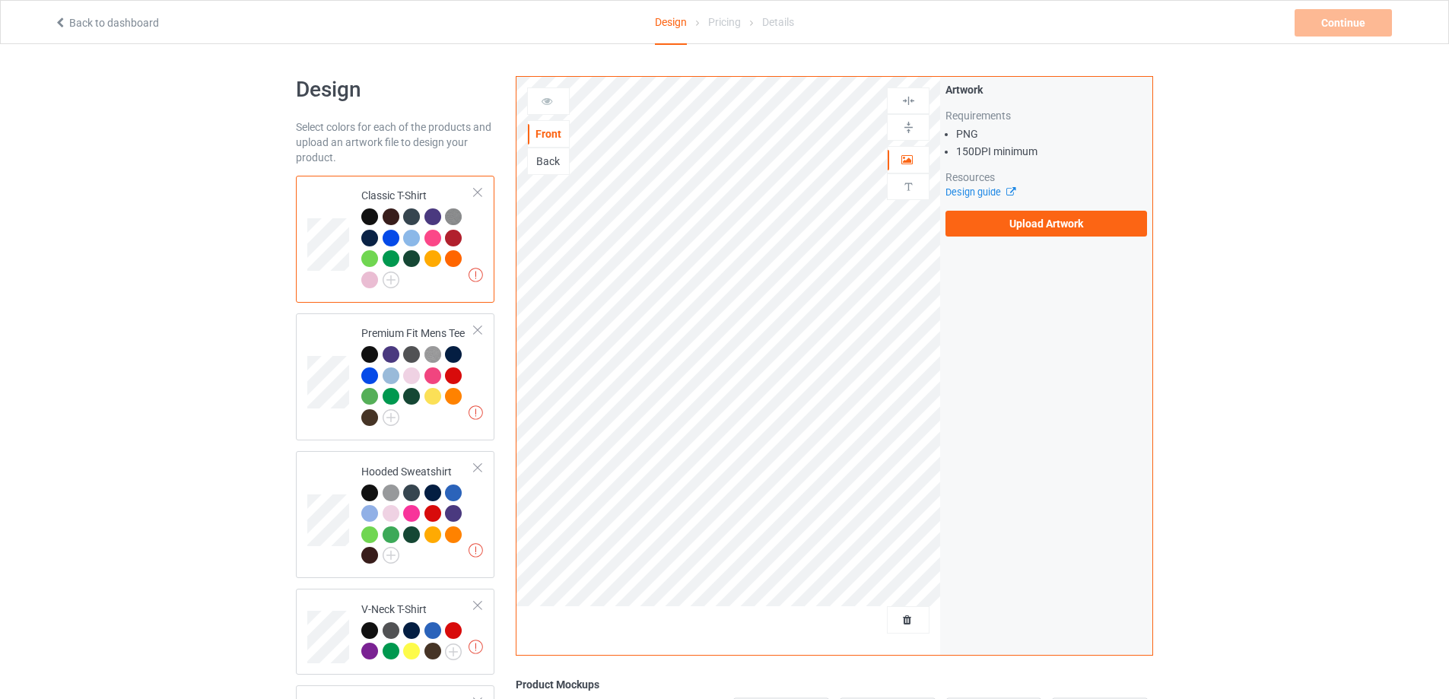
click at [536, 155] on div "Back" at bounding box center [548, 161] width 41 height 15
click at [1033, 229] on label "Upload Artwork" at bounding box center [1047, 224] width 202 height 26
click at [0, 0] on input "Upload Artwork" at bounding box center [0, 0] width 0 height 0
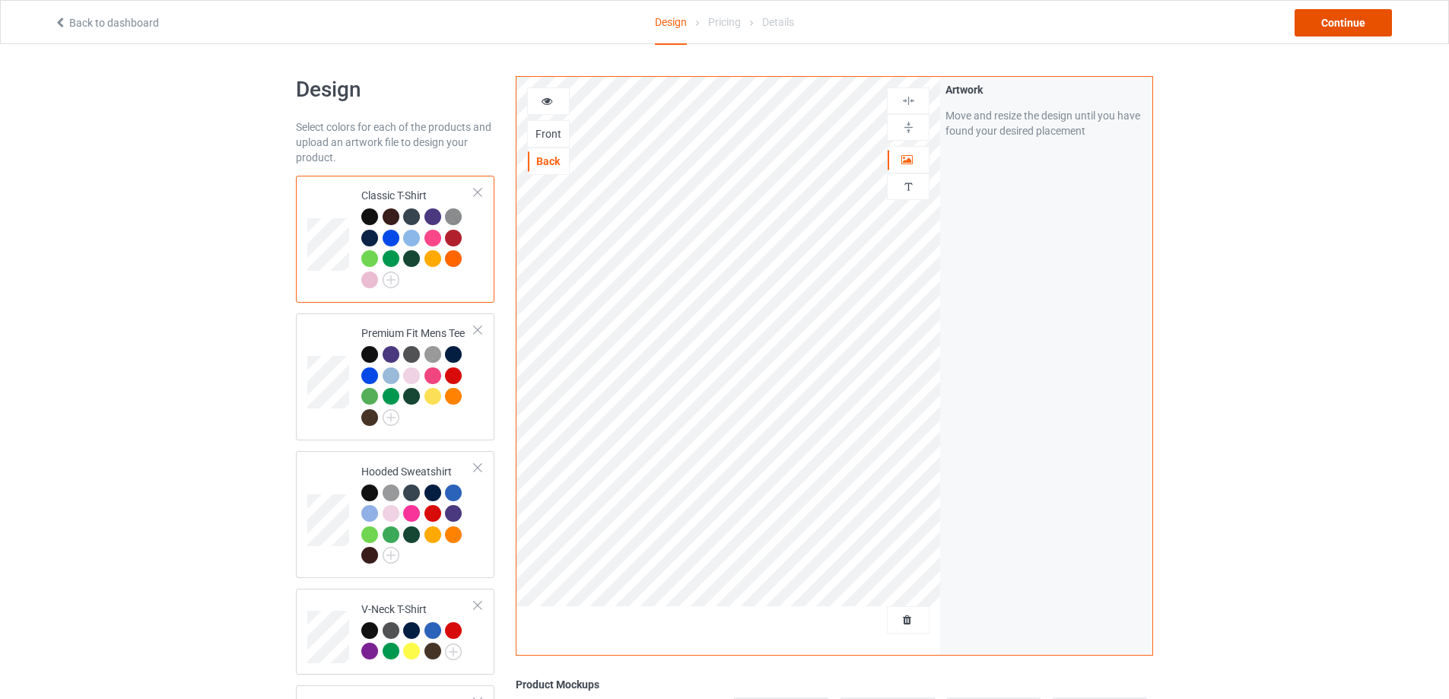
click at [1367, 26] on div "Continue" at bounding box center [1343, 22] width 97 height 27
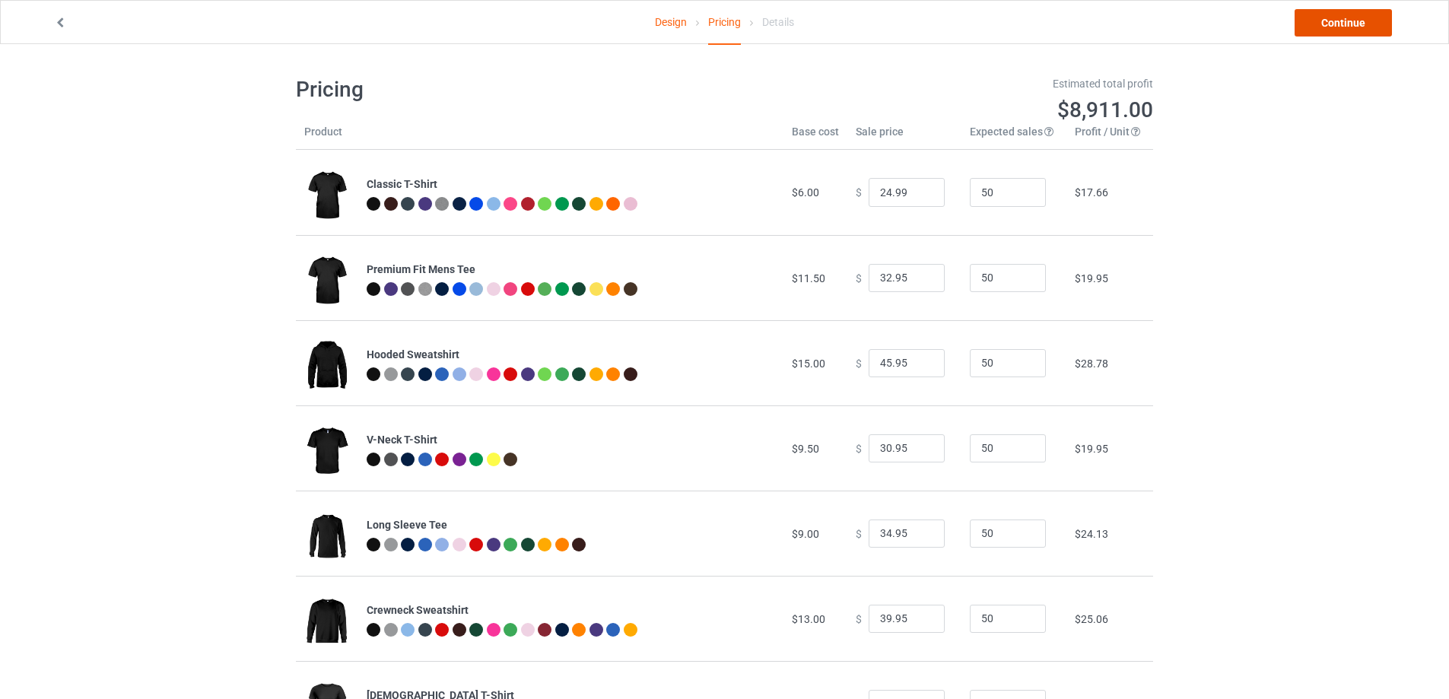
click at [1355, 30] on link "Continue" at bounding box center [1343, 22] width 97 height 27
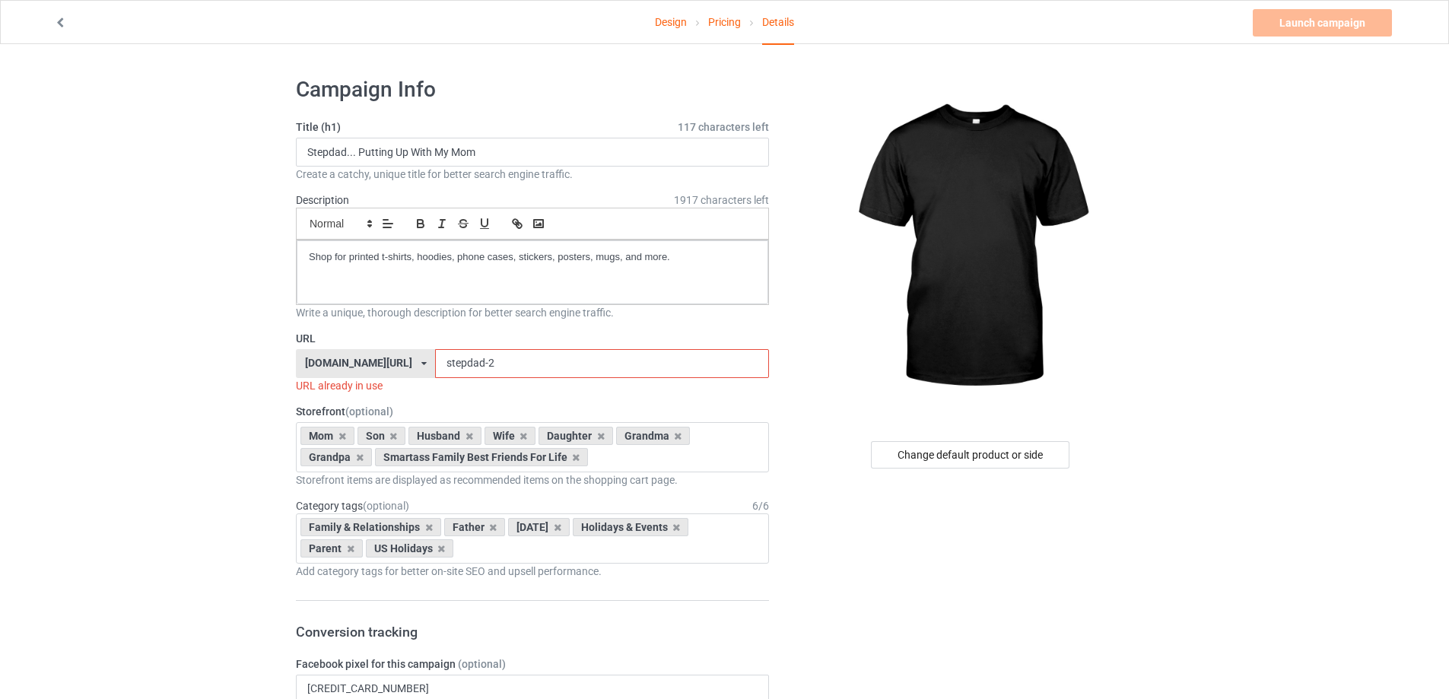
click at [466, 364] on input "stepdad-2" at bounding box center [601, 363] width 333 height 29
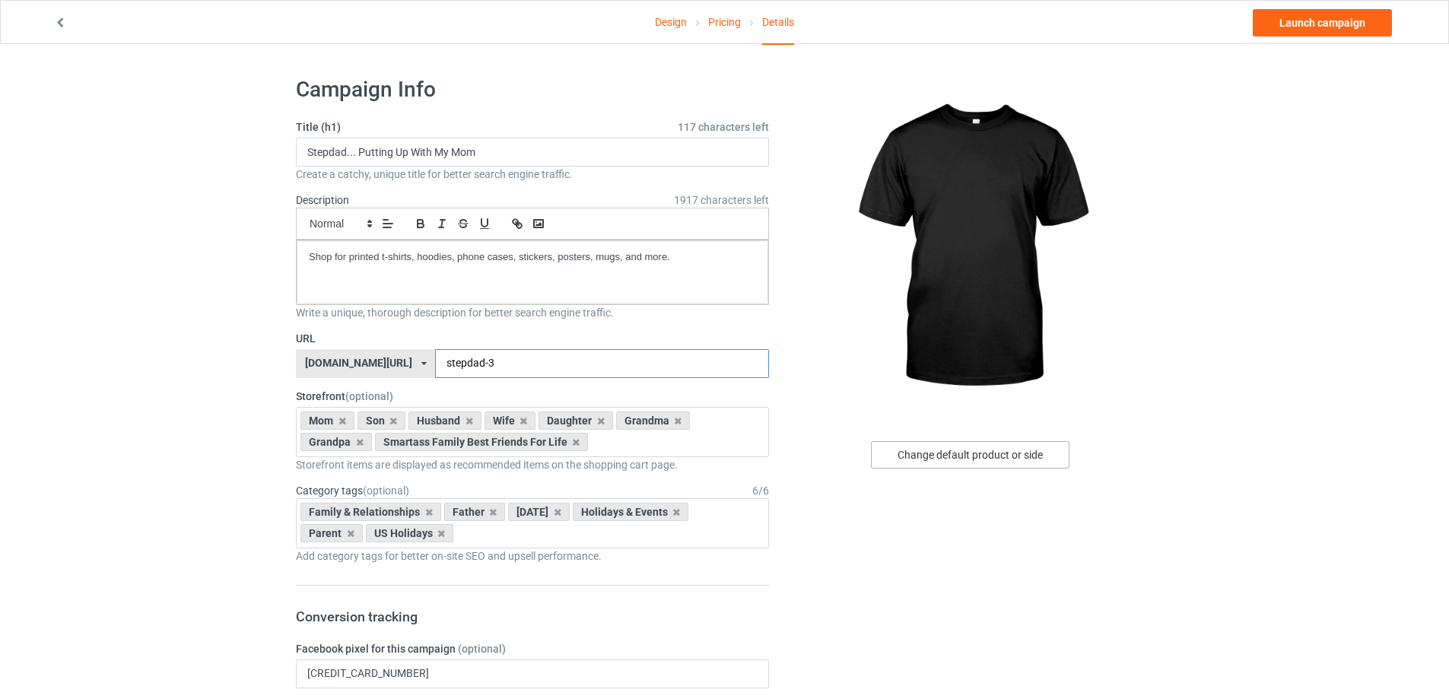
type input "stepdad-3"
click at [992, 450] on div "Change default product or side" at bounding box center [970, 454] width 199 height 27
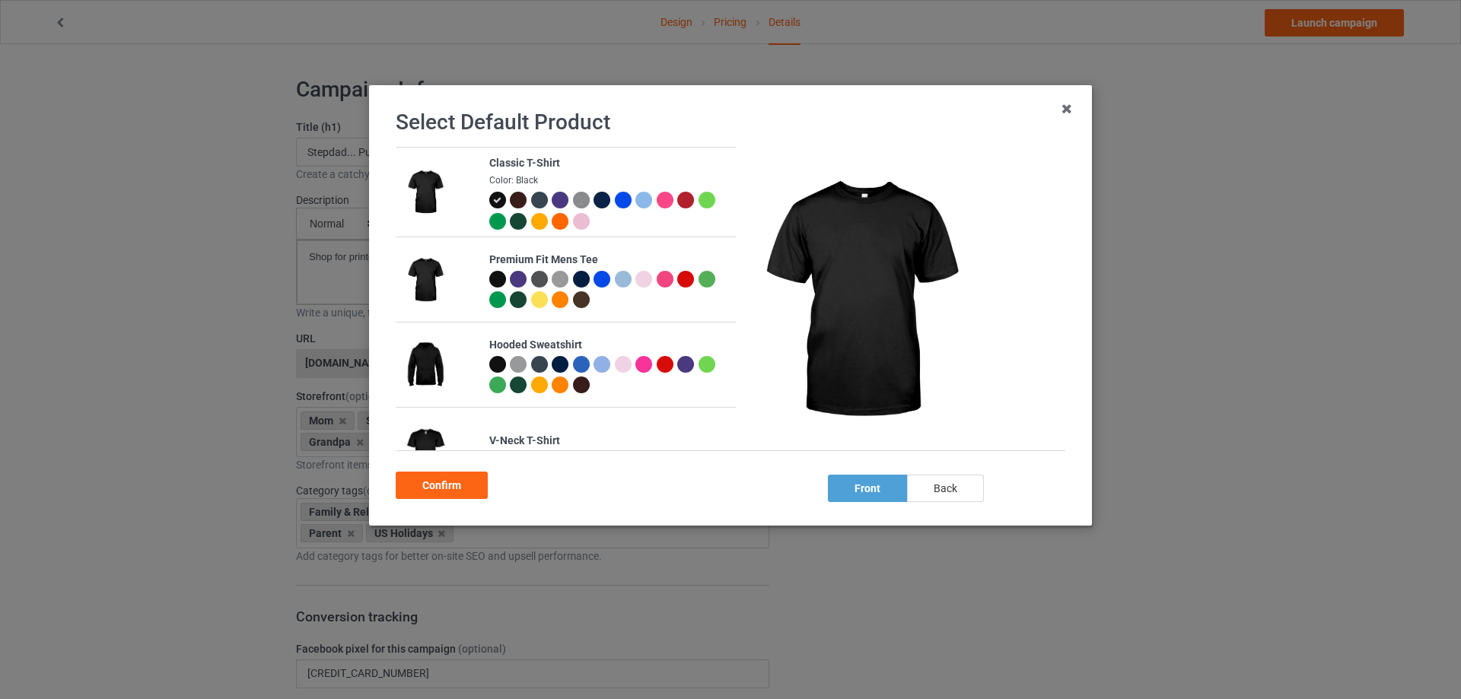
click at [950, 488] on div "back" at bounding box center [945, 488] width 77 height 27
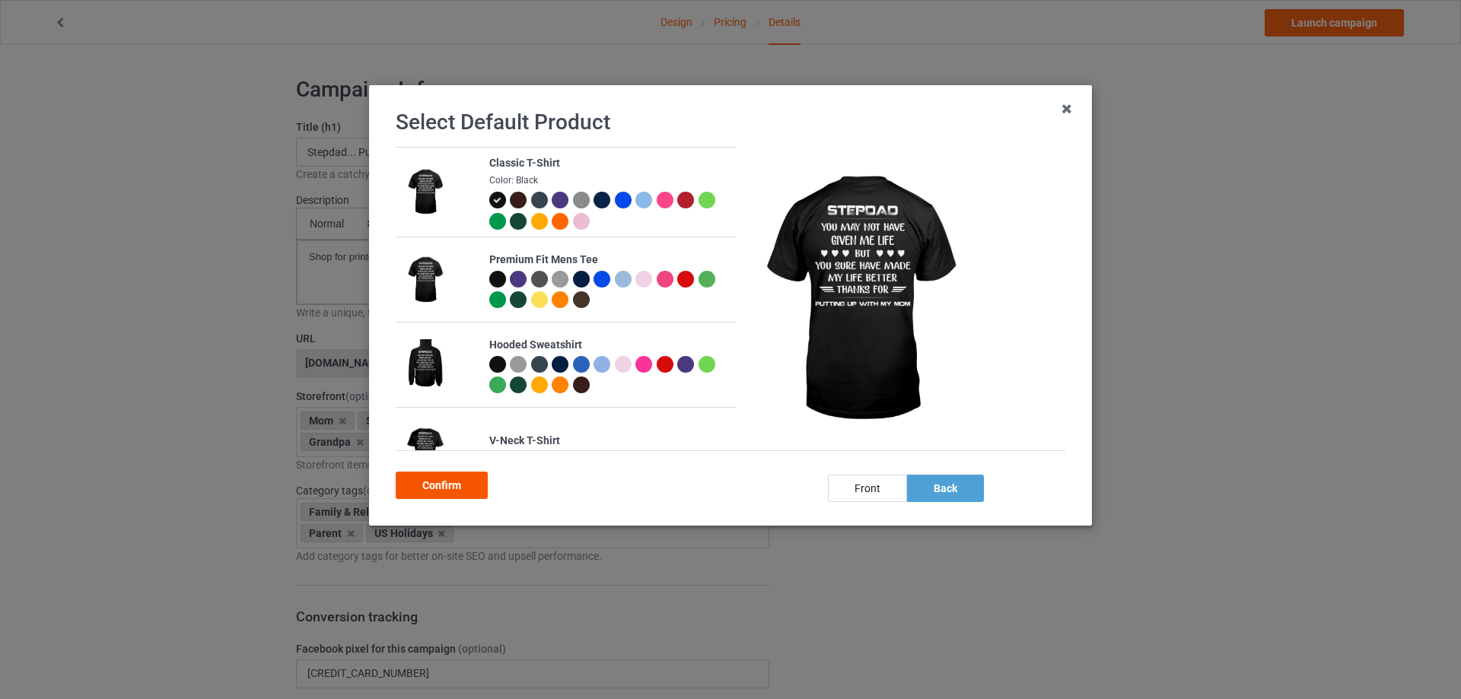
click at [468, 485] on div "Confirm" at bounding box center [442, 485] width 92 height 27
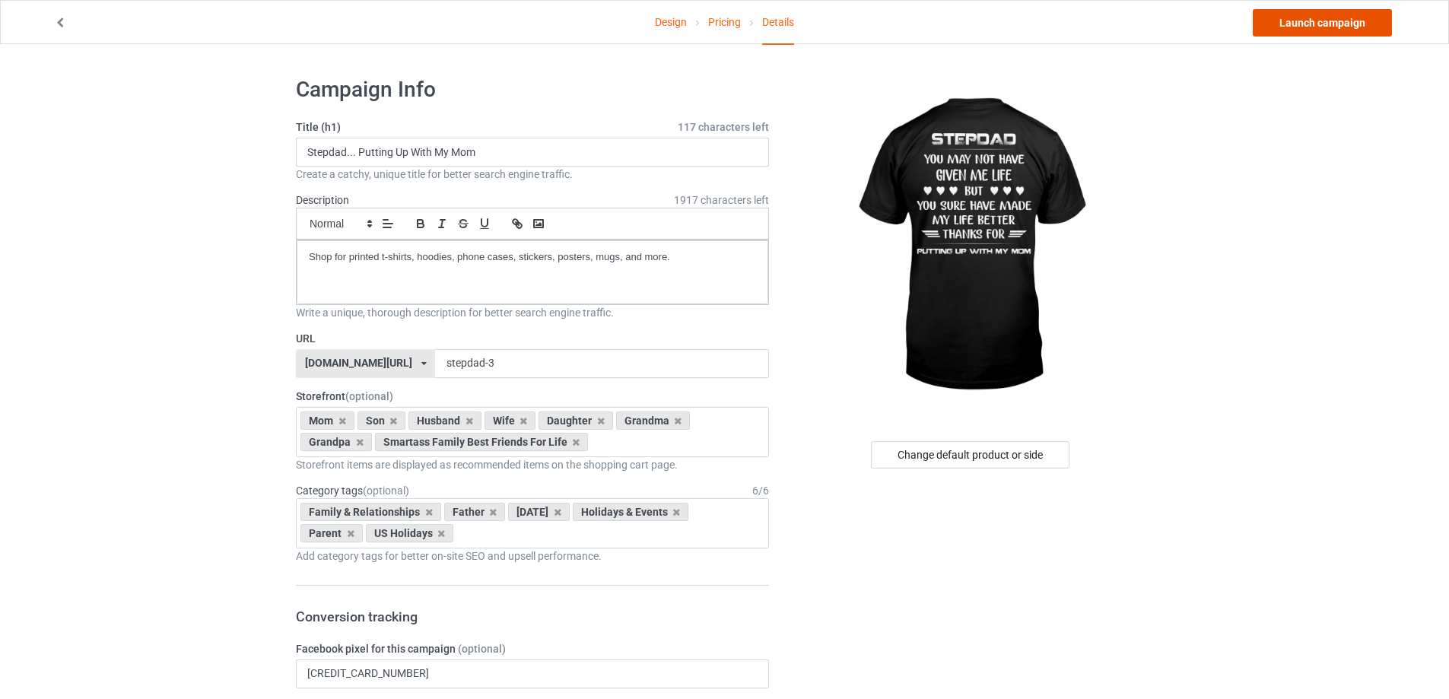
click at [1313, 28] on link "Launch campaign" at bounding box center [1322, 22] width 139 height 27
